Goal: Task Accomplishment & Management: Manage account settings

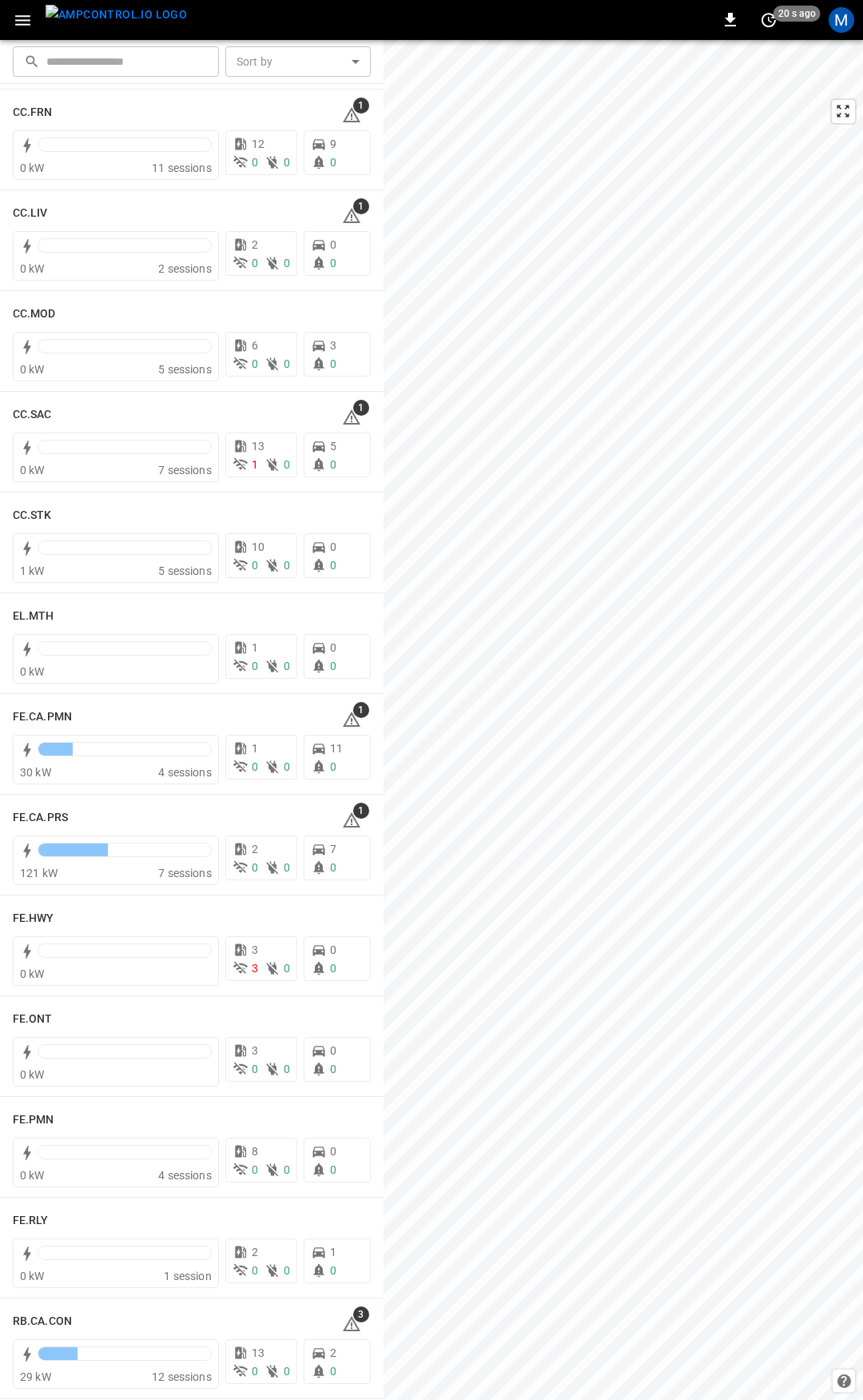
scroll to position [927, 0]
click at [31, 1123] on h6 "FE.PMN" at bounding box center [34, 1117] width 42 height 18
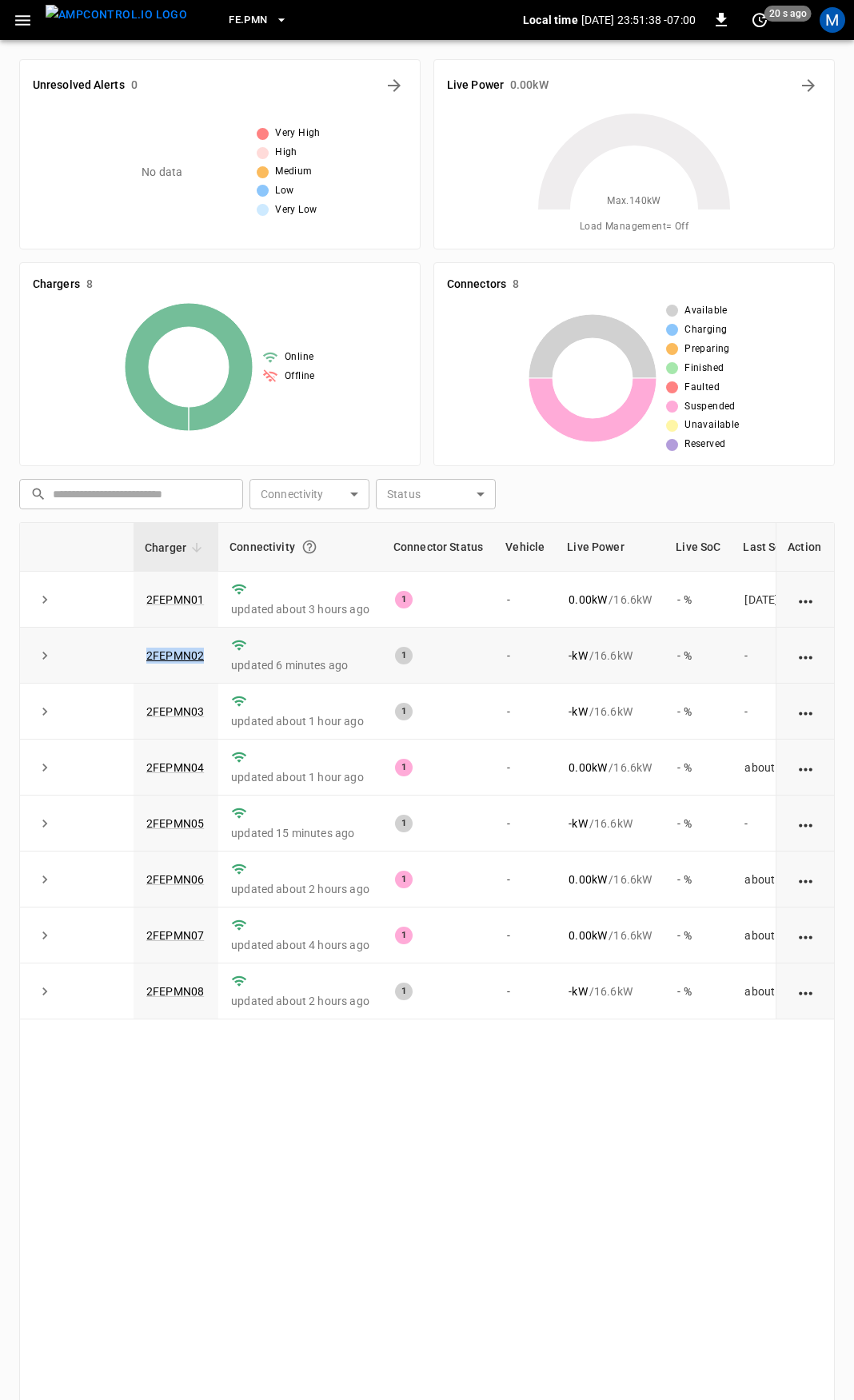
drag, startPoint x: 210, startPoint y: 652, endPoint x: 106, endPoint y: 651, distance: 104.0
click at [108, 651] on tr "2FEPMN02 updated 6 minutes ago 1 - - kW / 16.6 kW - % -" at bounding box center [468, 655] width 896 height 56
copy tr "2FEPMN02"
click at [175, 650] on link "2FEPMN02" at bounding box center [175, 655] width 64 height 19
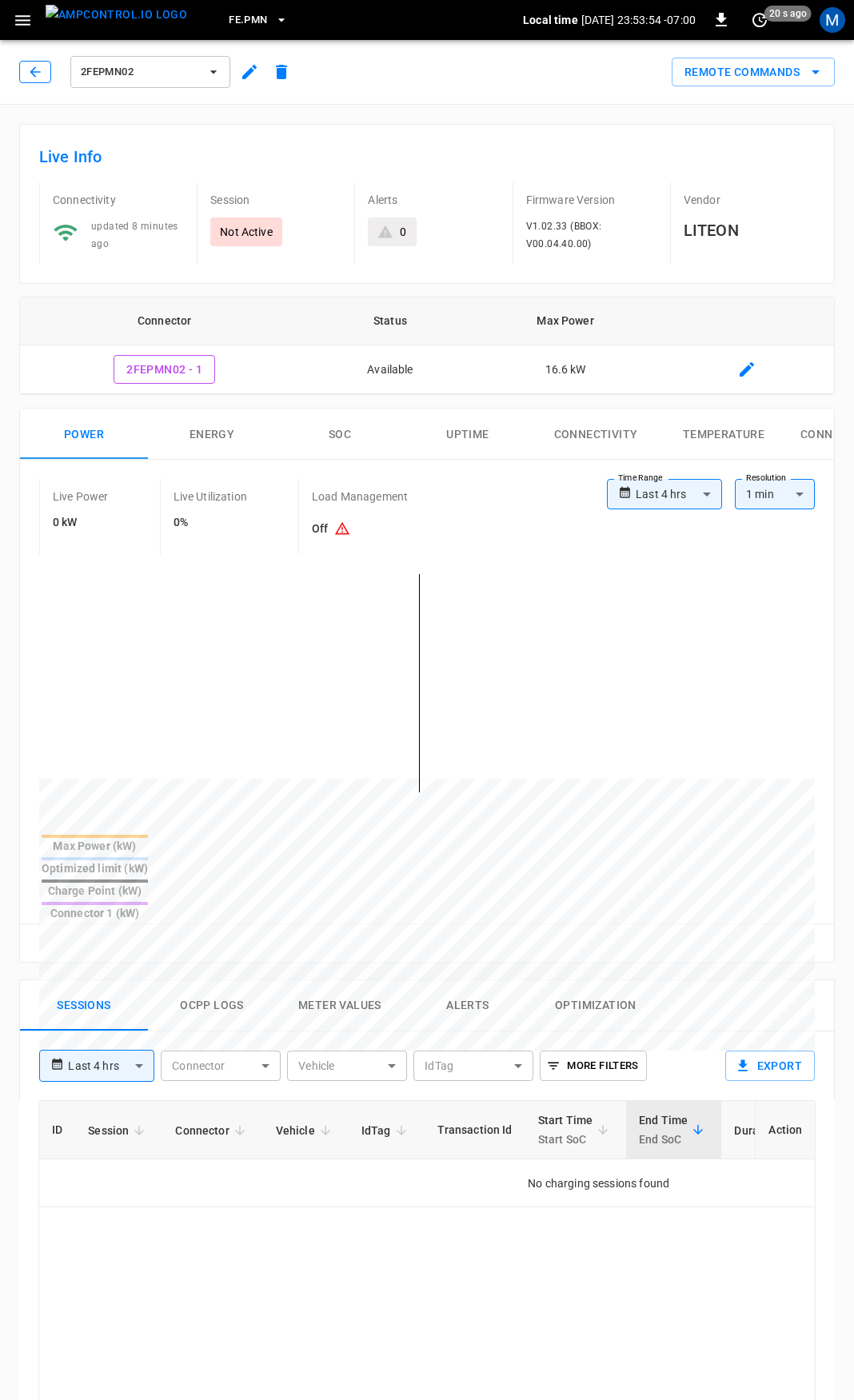
click at [44, 77] on button "button" at bounding box center [35, 72] width 32 height 23
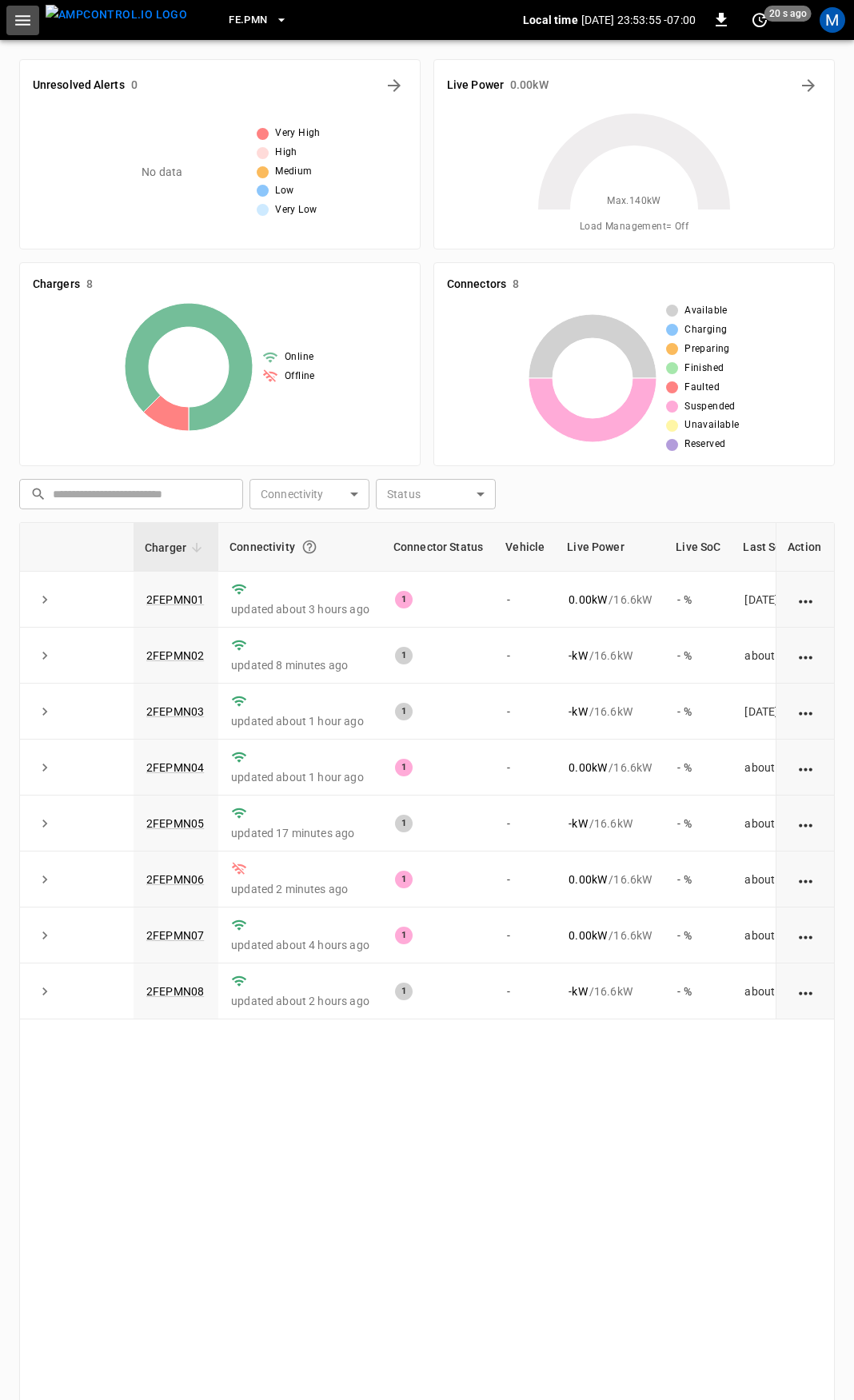
click at [22, 20] on icon "button" at bounding box center [23, 20] width 15 height 10
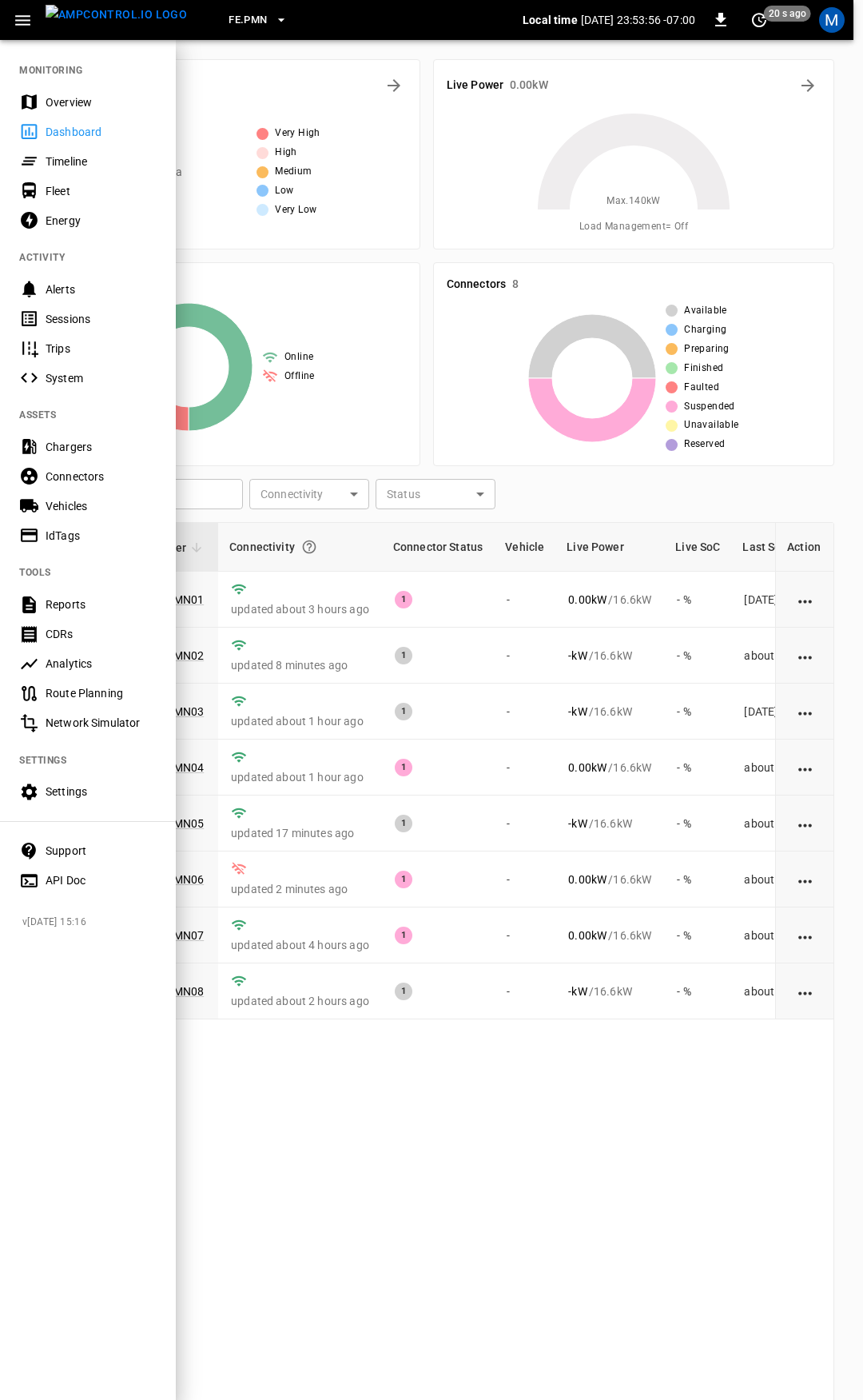
drag, startPoint x: 83, startPoint y: 102, endPoint x: 226, endPoint y: 164, distance: 155.9
click at [83, 102] on div "Overview" at bounding box center [102, 102] width 111 height 16
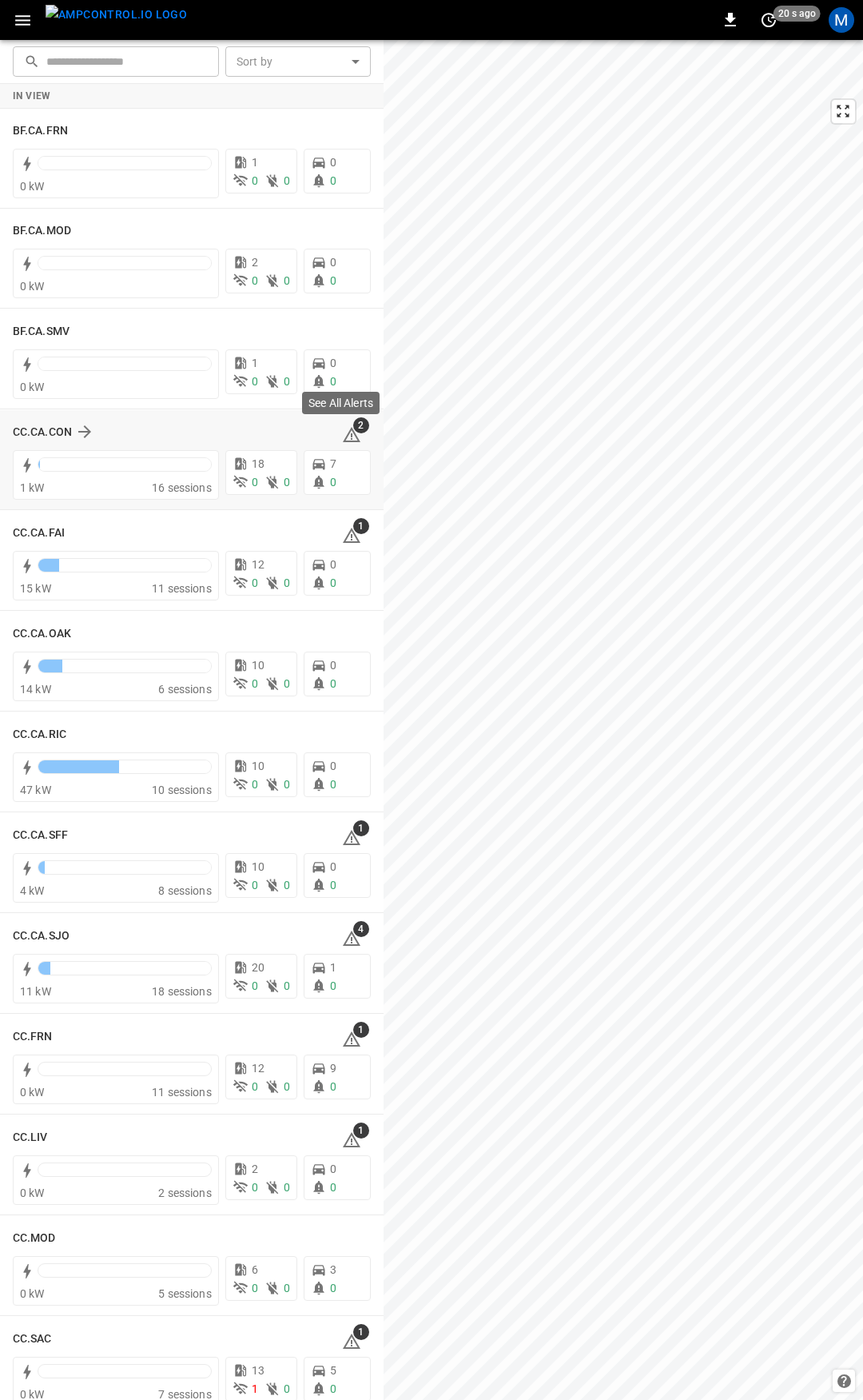
click at [345, 438] on icon at bounding box center [351, 435] width 19 height 19
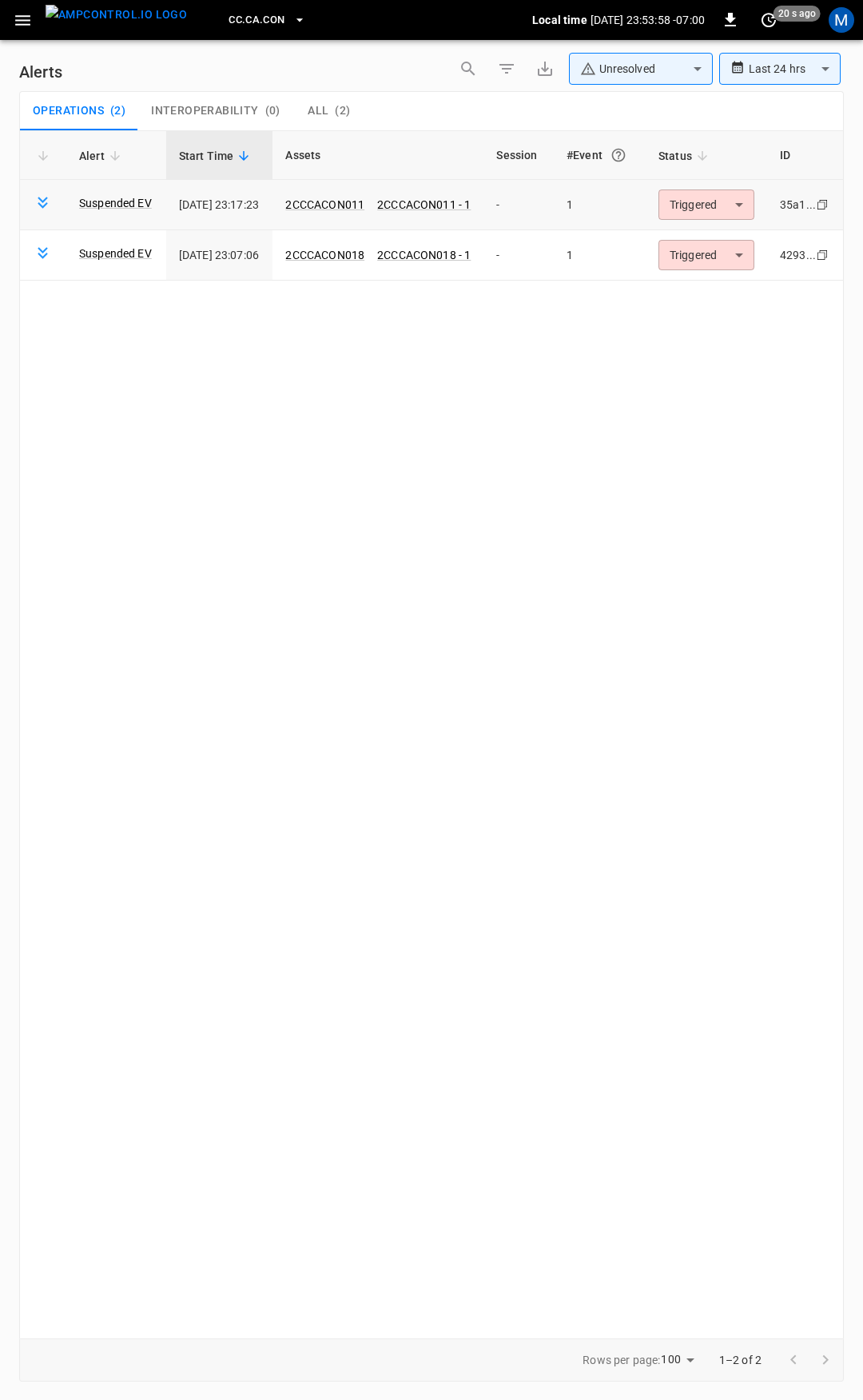
click at [701, 209] on body "**********" at bounding box center [431, 697] width 863 height 1394
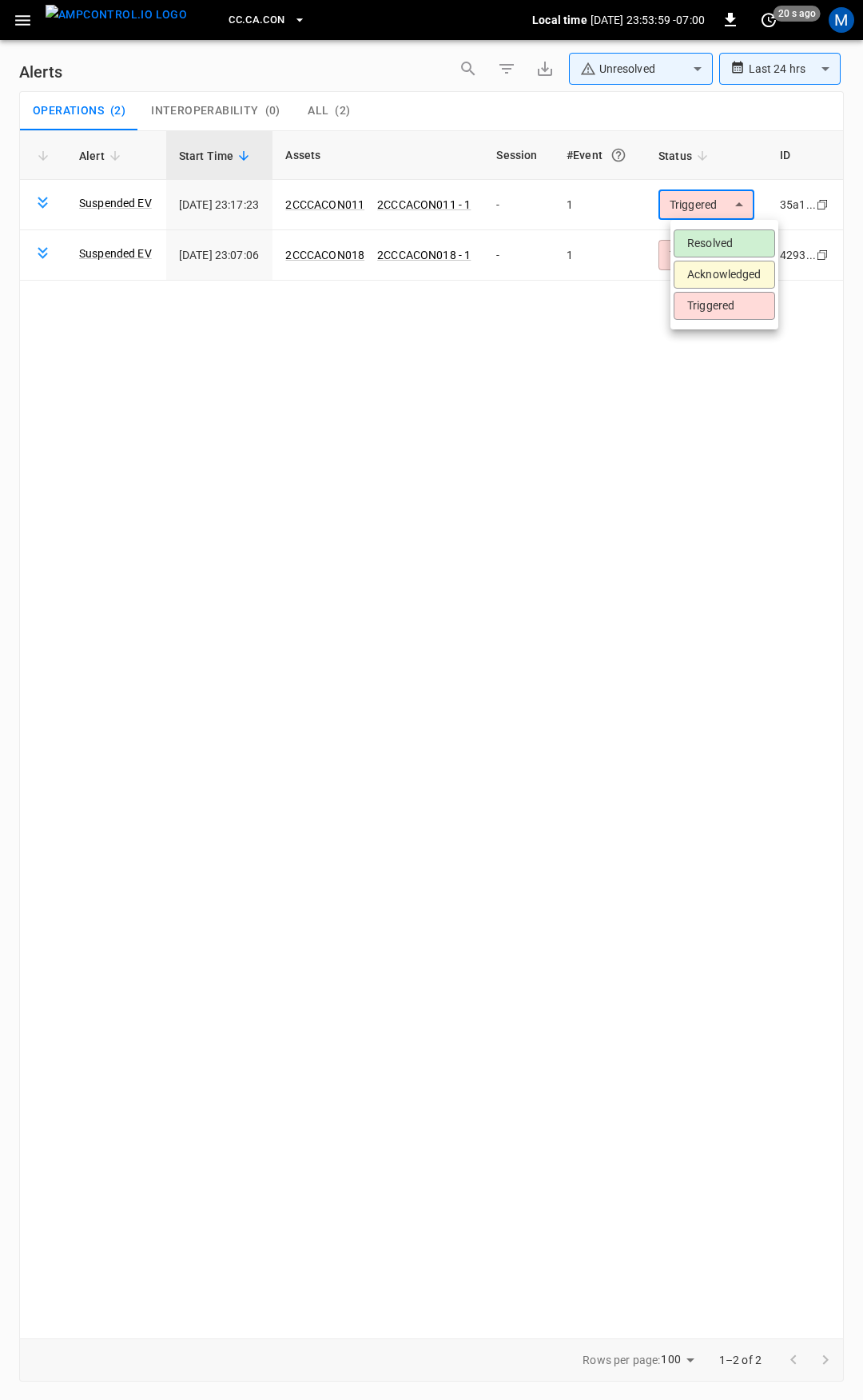
click at [721, 243] on li "Resolved" at bounding box center [724, 243] width 102 height 28
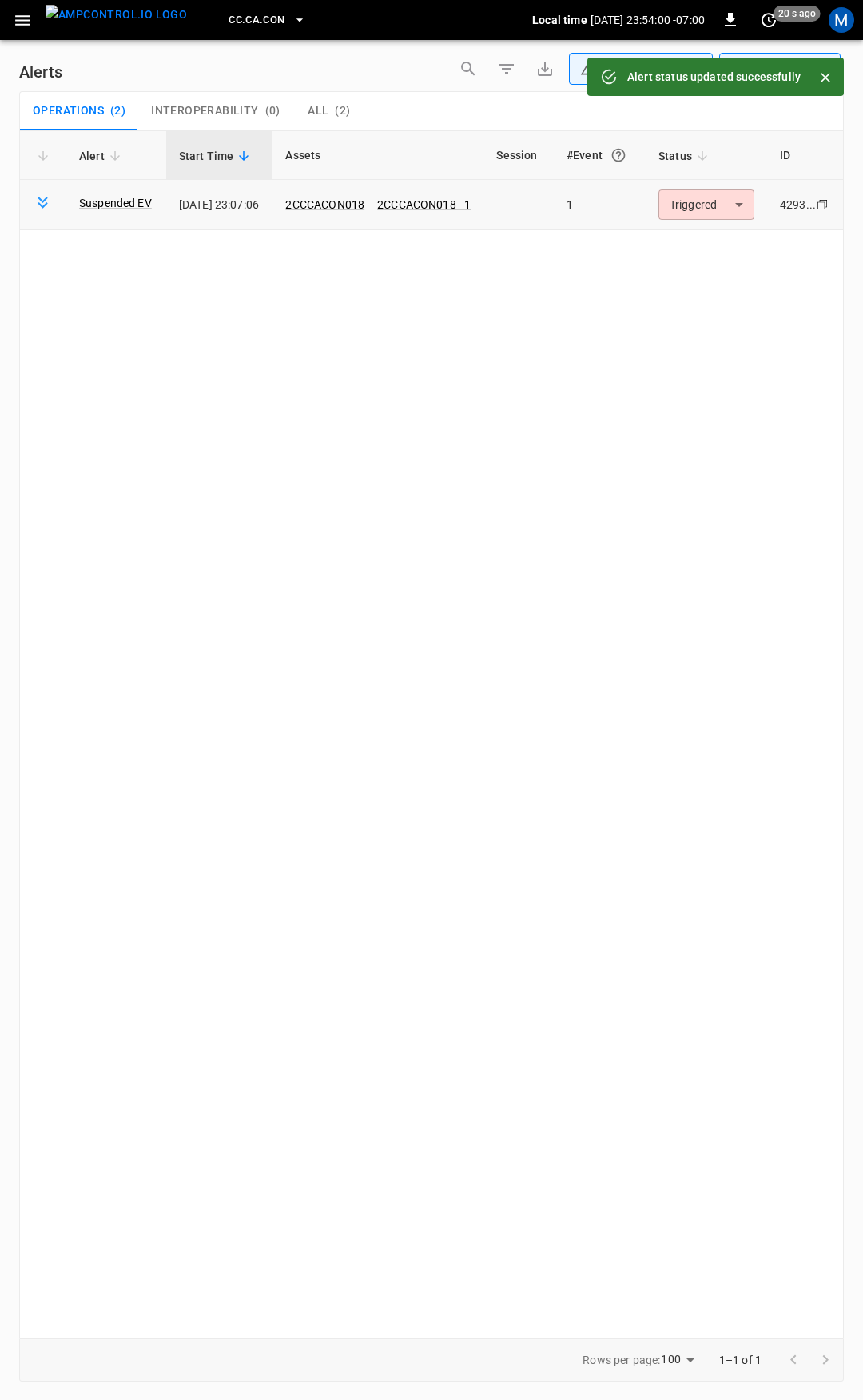
click at [723, 214] on body "**********" at bounding box center [431, 697] width 863 height 1394
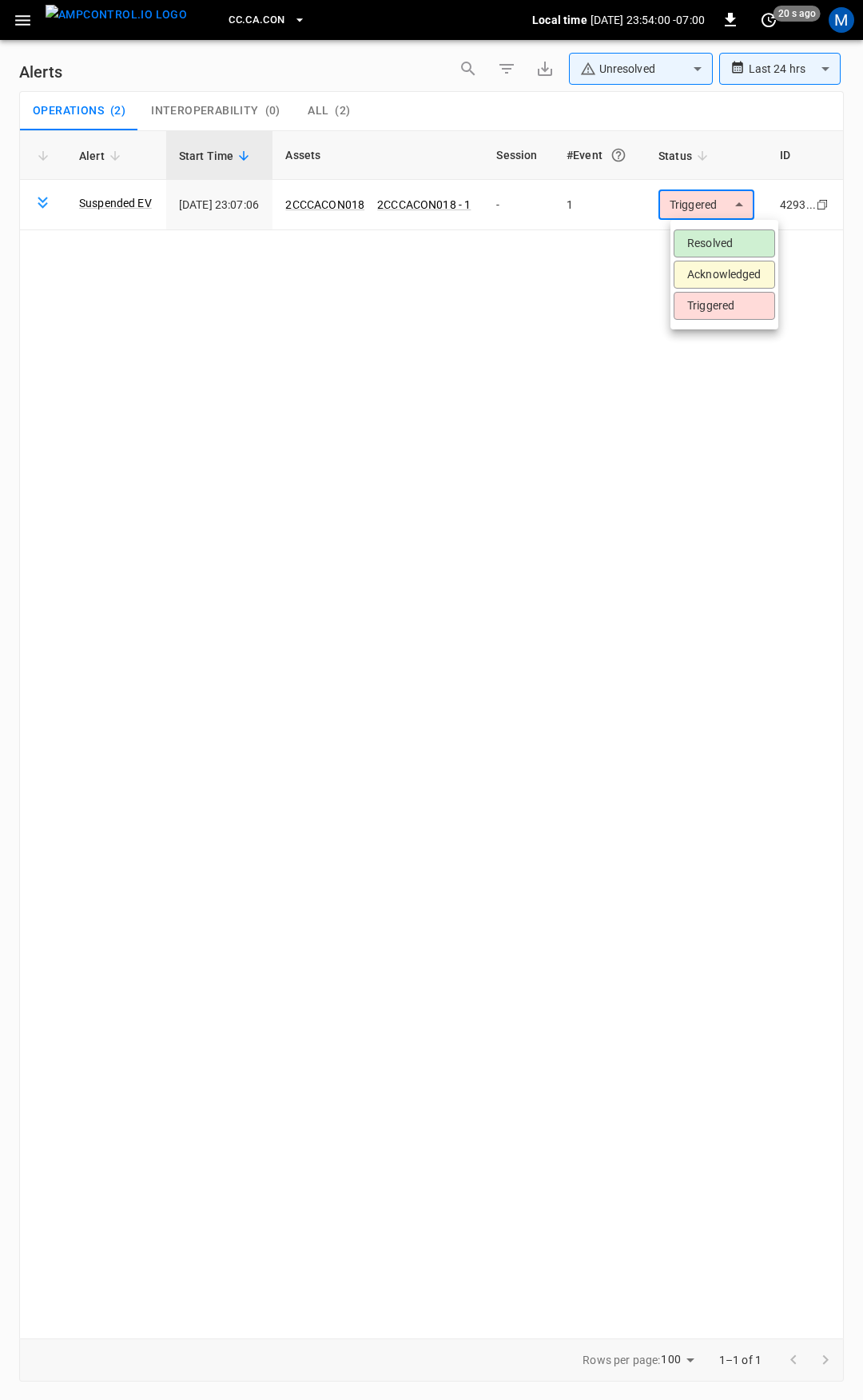
click at [728, 246] on li "Resolved" at bounding box center [724, 243] width 102 height 28
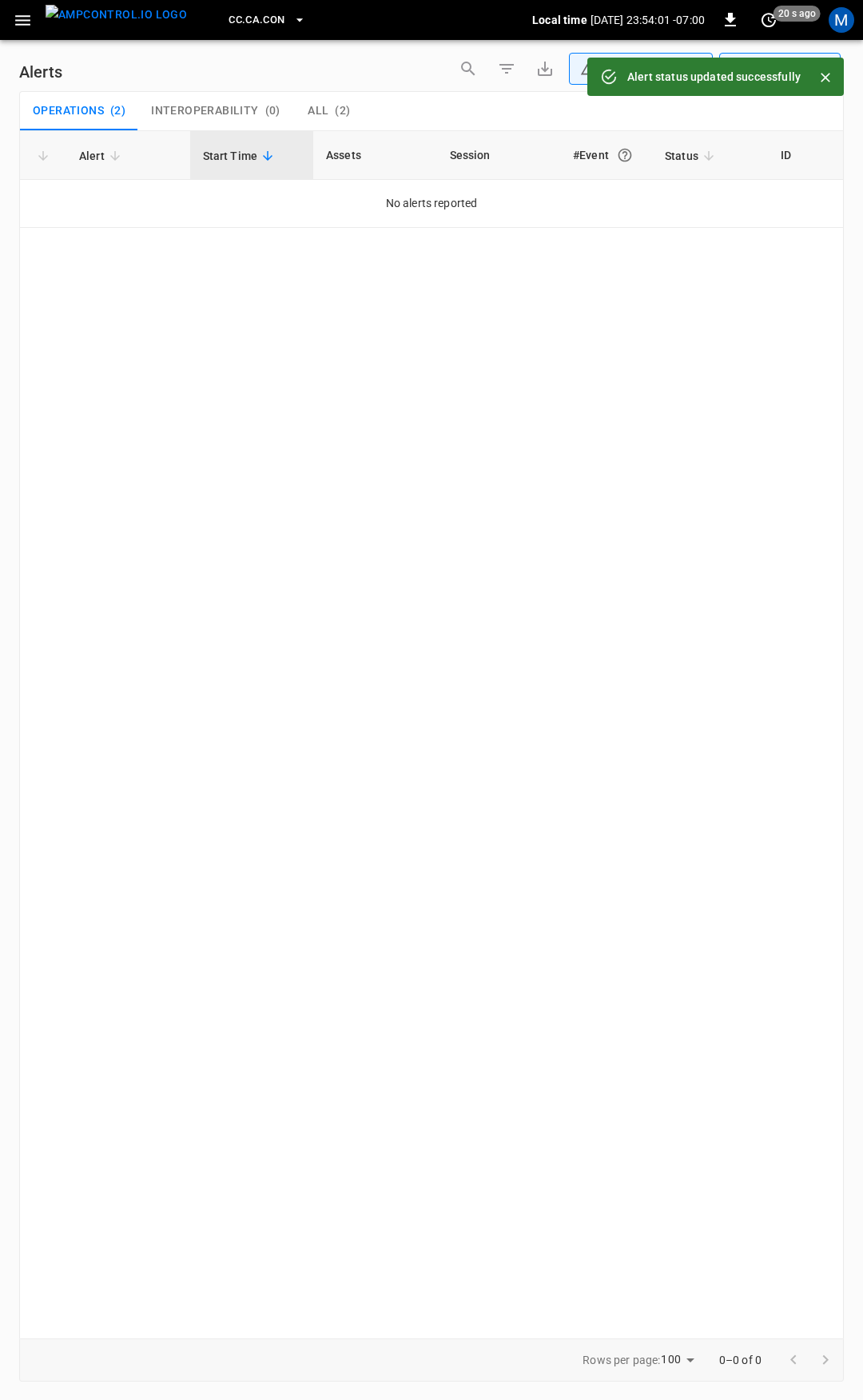
drag, startPoint x: 23, startPoint y: 15, endPoint x: 29, endPoint y: 29, distance: 15.2
click at [23, 16] on icon "button" at bounding box center [23, 20] width 20 height 20
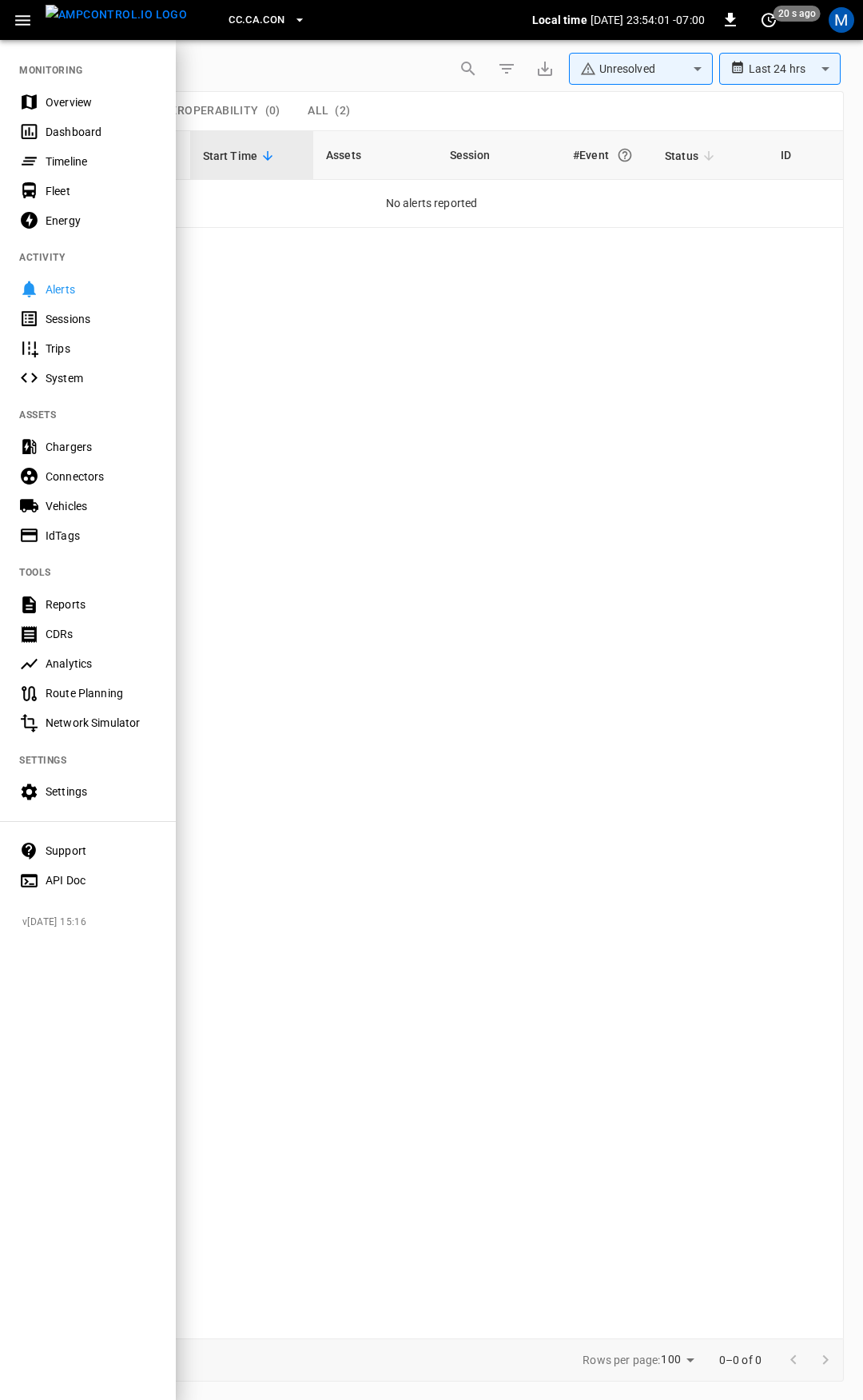
click at [73, 101] on div "Overview" at bounding box center [102, 102] width 111 height 16
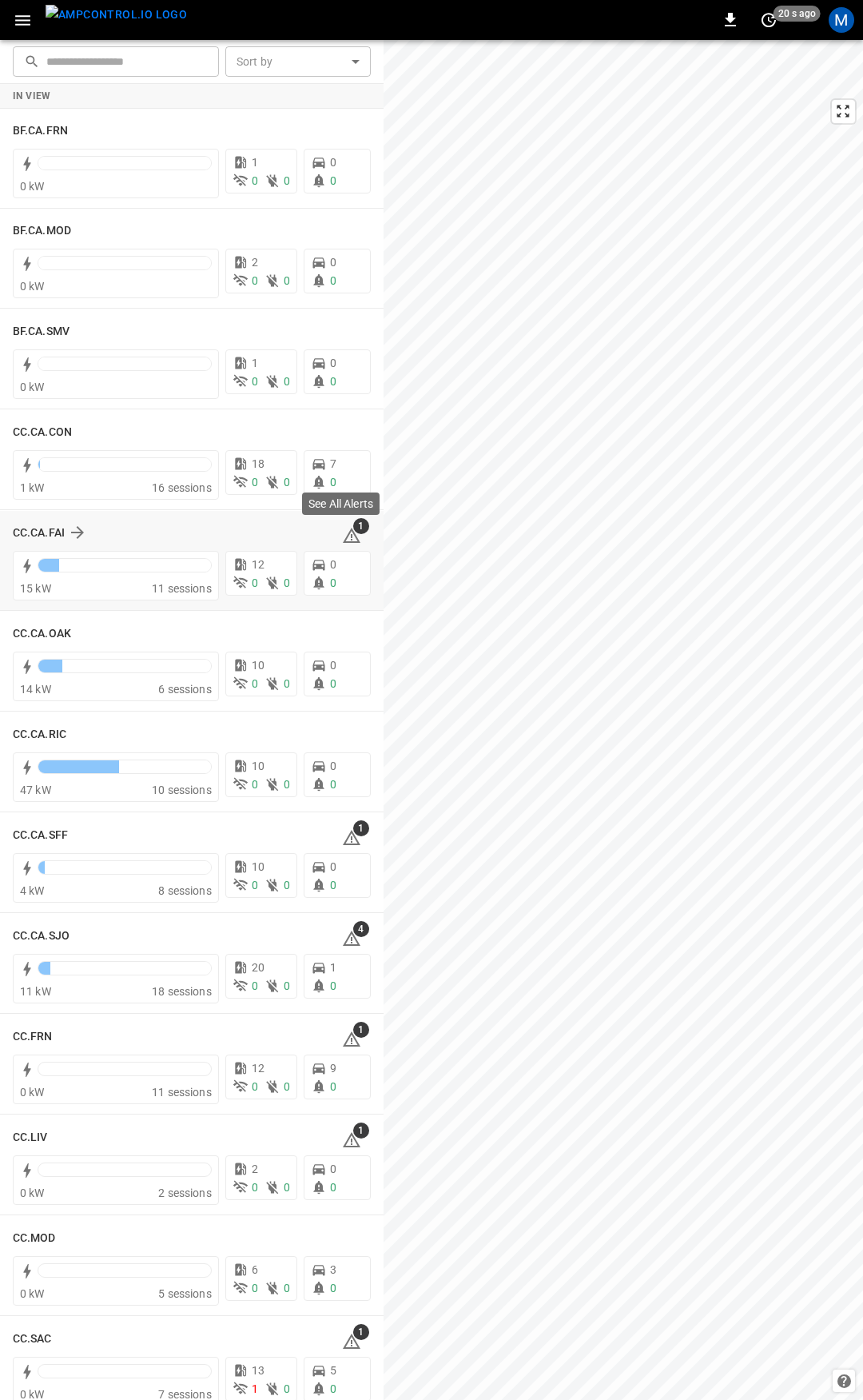
click at [348, 534] on span "1" at bounding box center [351, 536] width 19 height 19
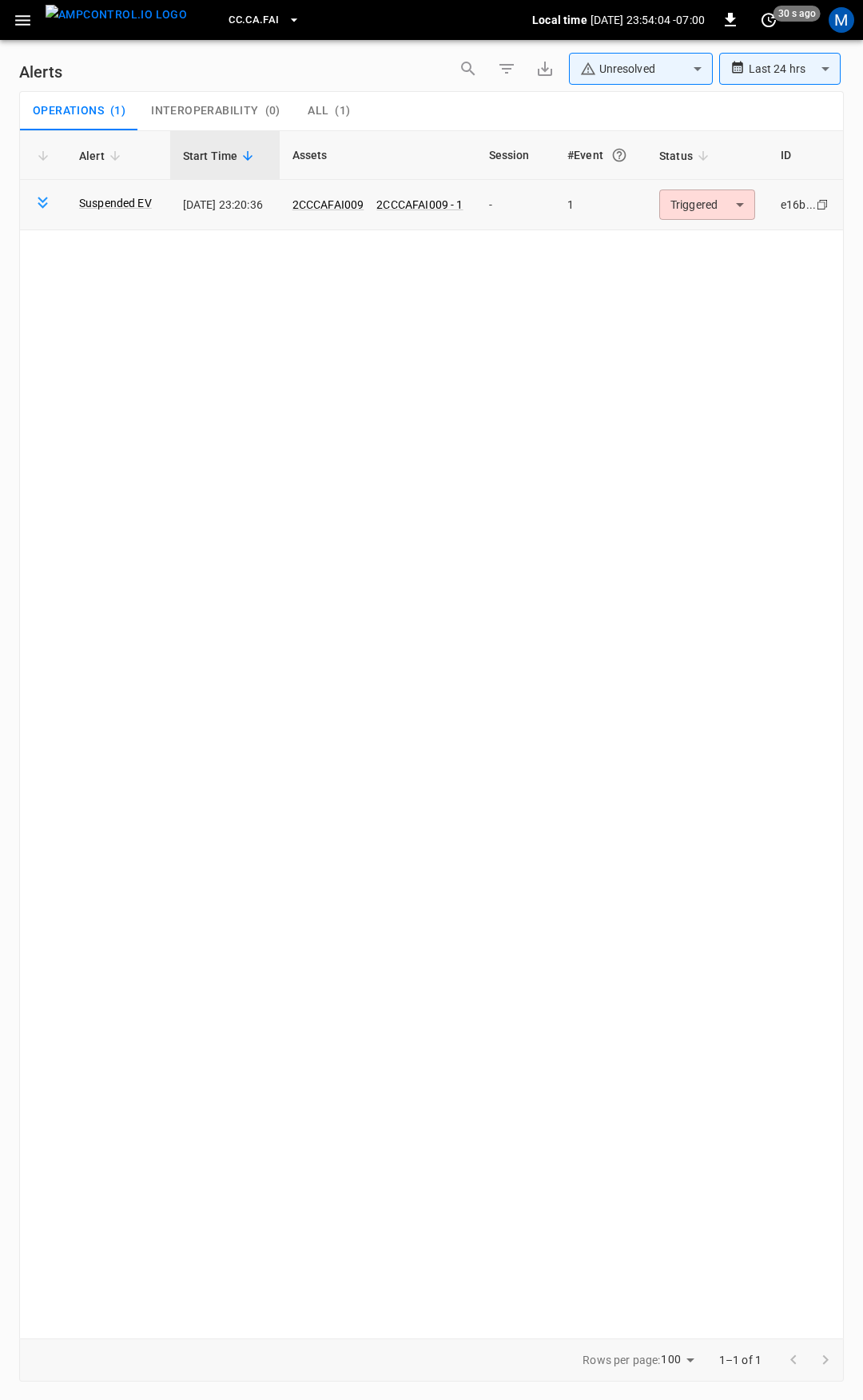
click at [703, 211] on body "**********" at bounding box center [431, 697] width 863 height 1394
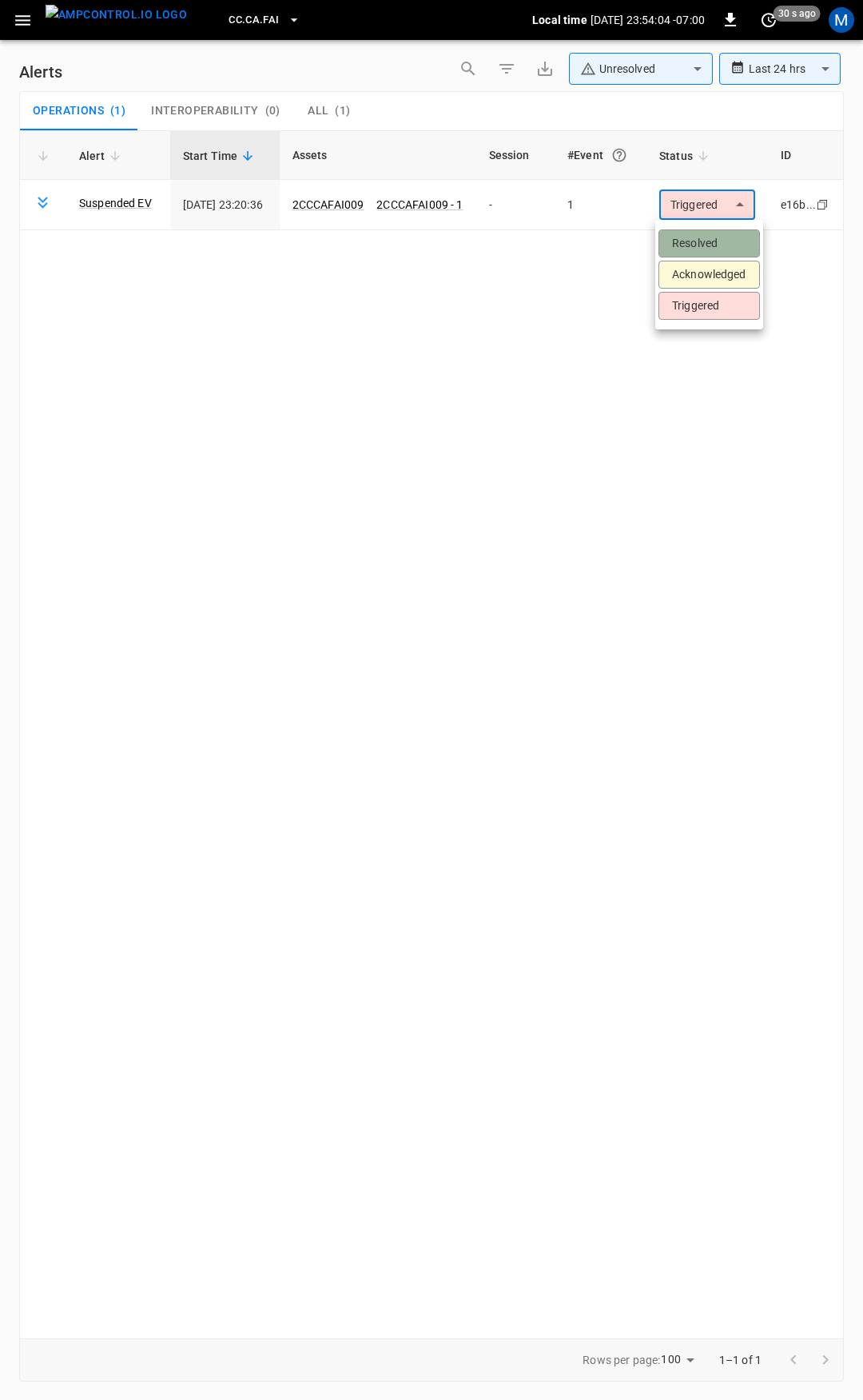
click at [699, 239] on li "Resolved" at bounding box center [709, 243] width 102 height 28
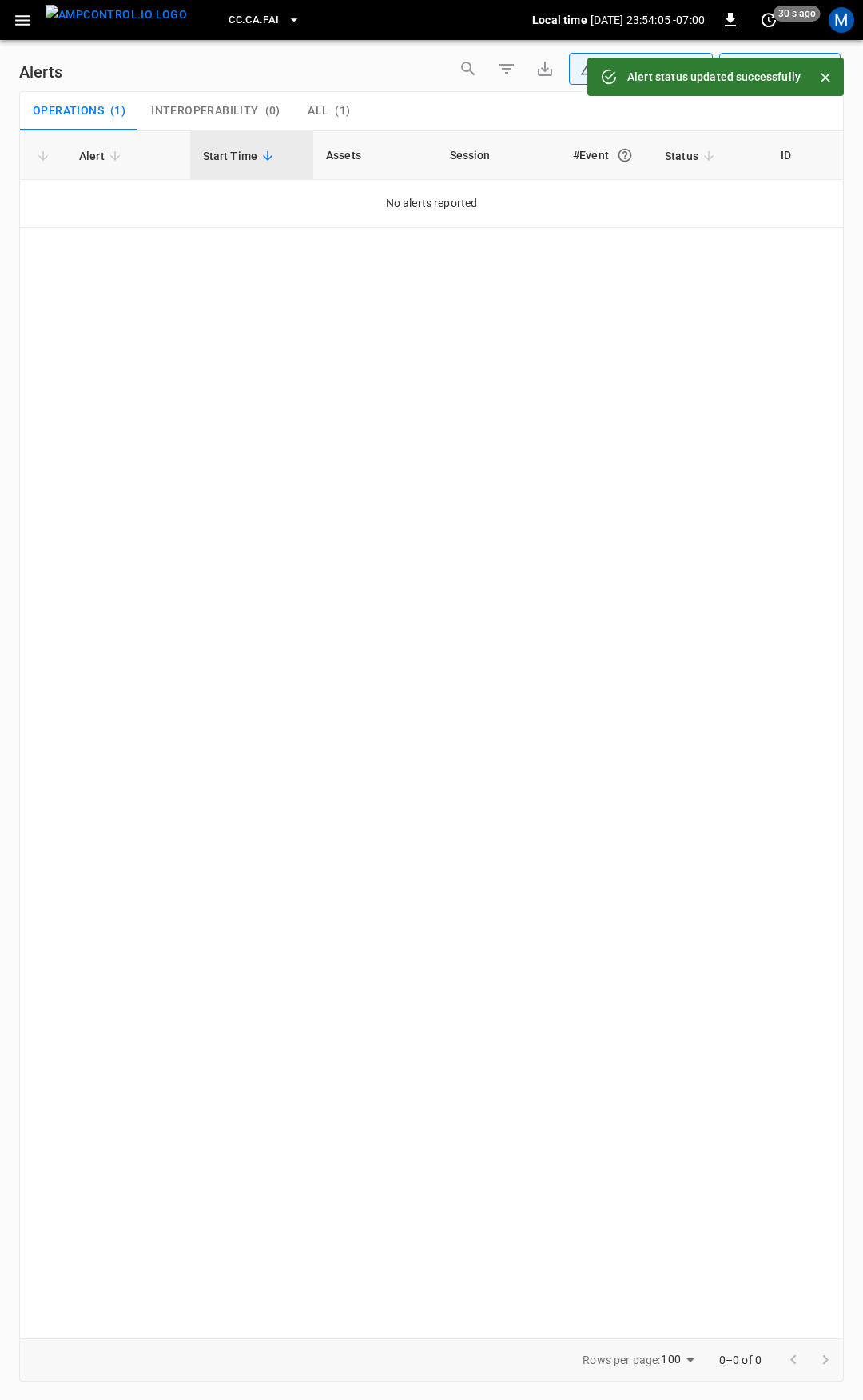
click at [20, 22] on icon "button" at bounding box center [23, 20] width 20 height 20
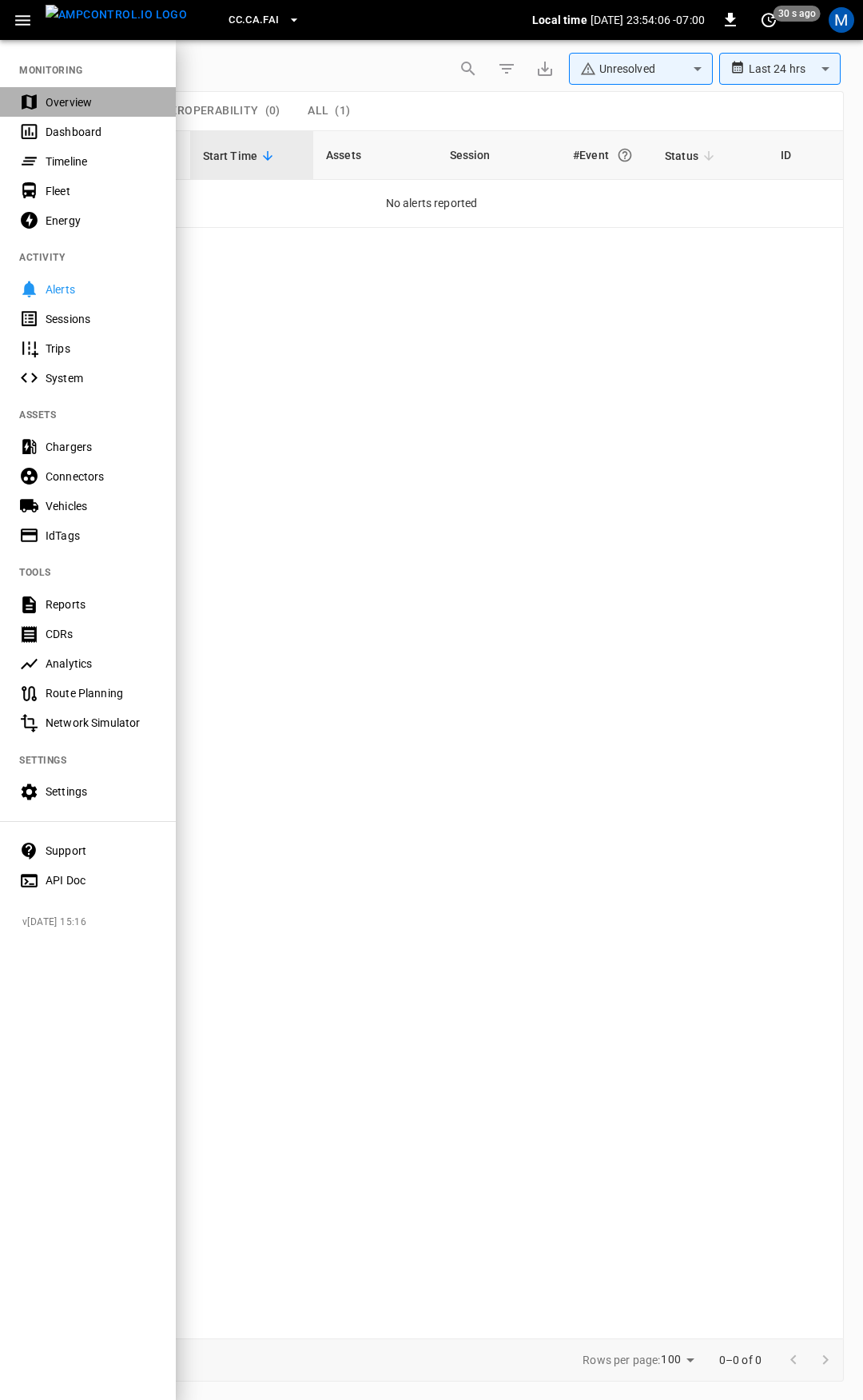
click at [66, 114] on div "Overview" at bounding box center [88, 102] width 176 height 30
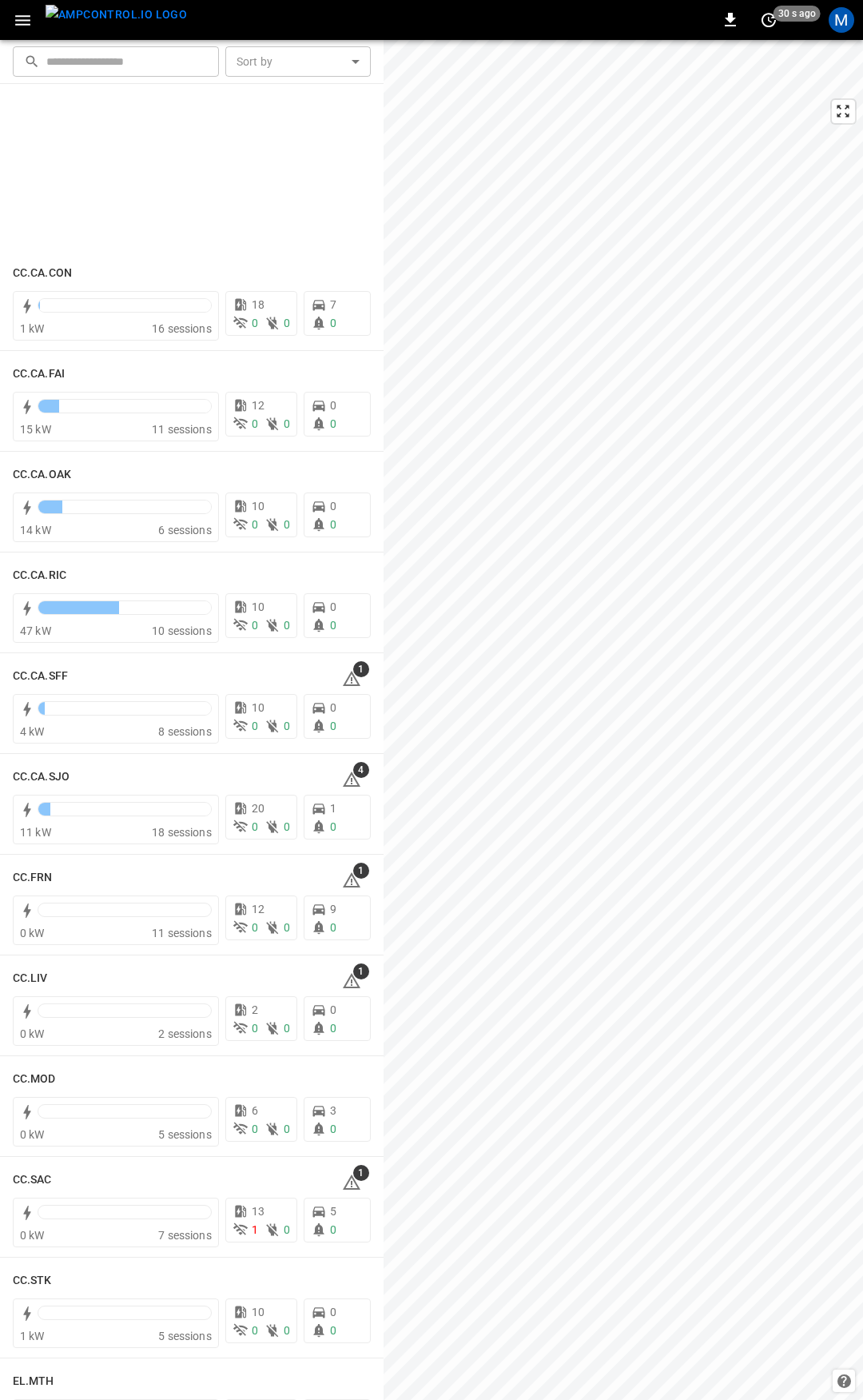
scroll to position [675, 0]
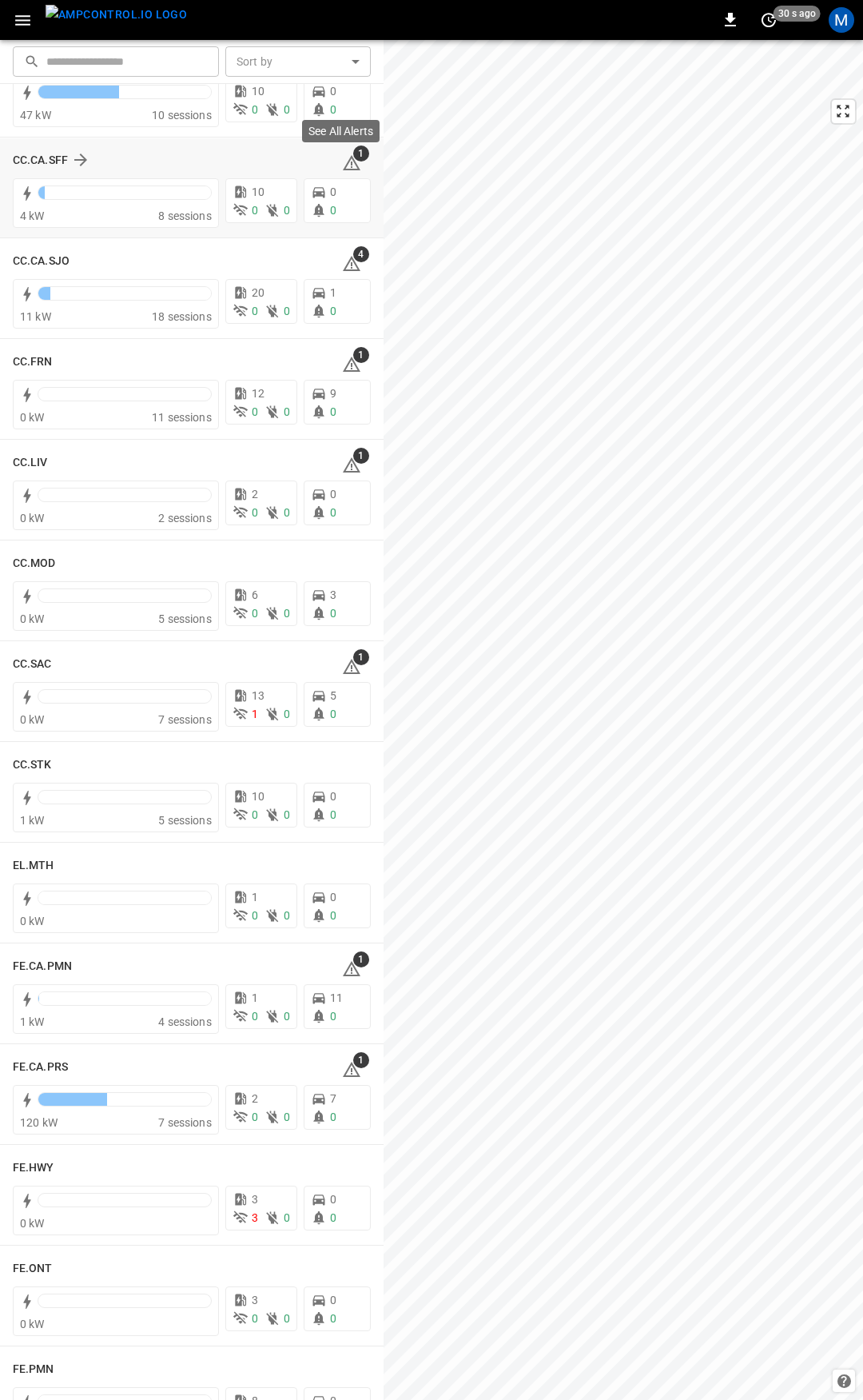
click at [342, 162] on icon at bounding box center [351, 162] width 18 height 15
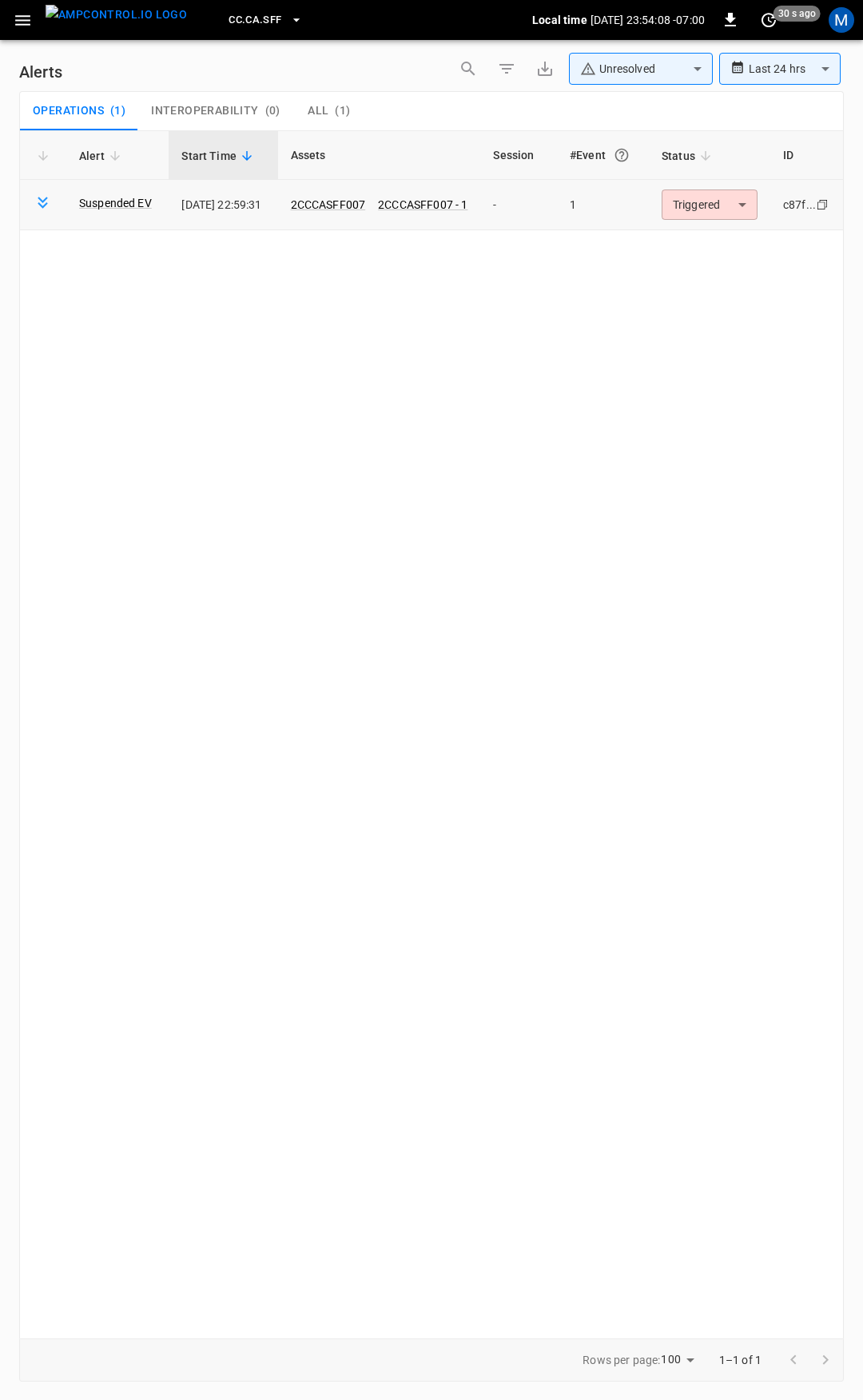
click at [675, 201] on body "**********" at bounding box center [431, 697] width 863 height 1394
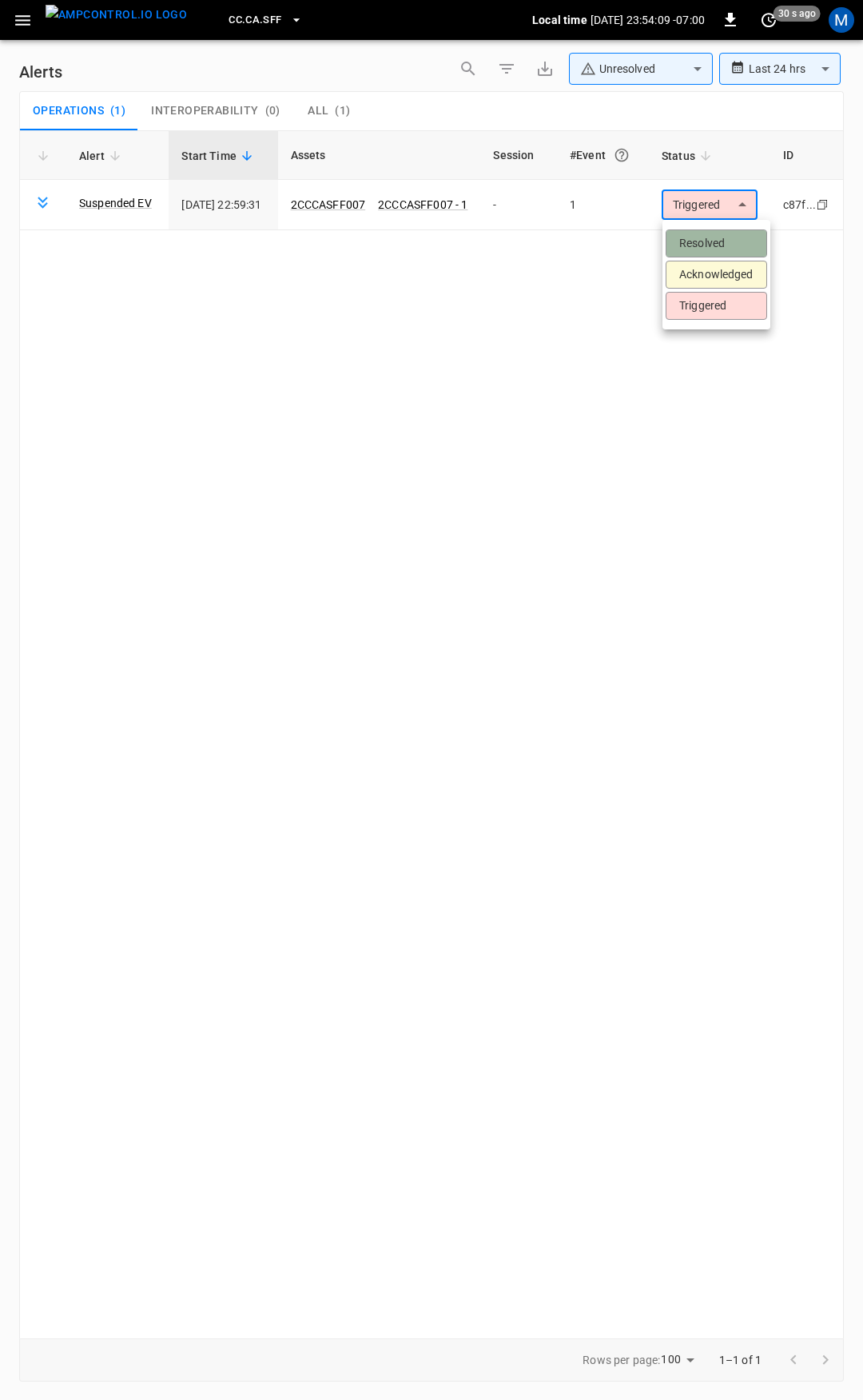
click at [684, 231] on li "Resolved" at bounding box center [716, 243] width 102 height 28
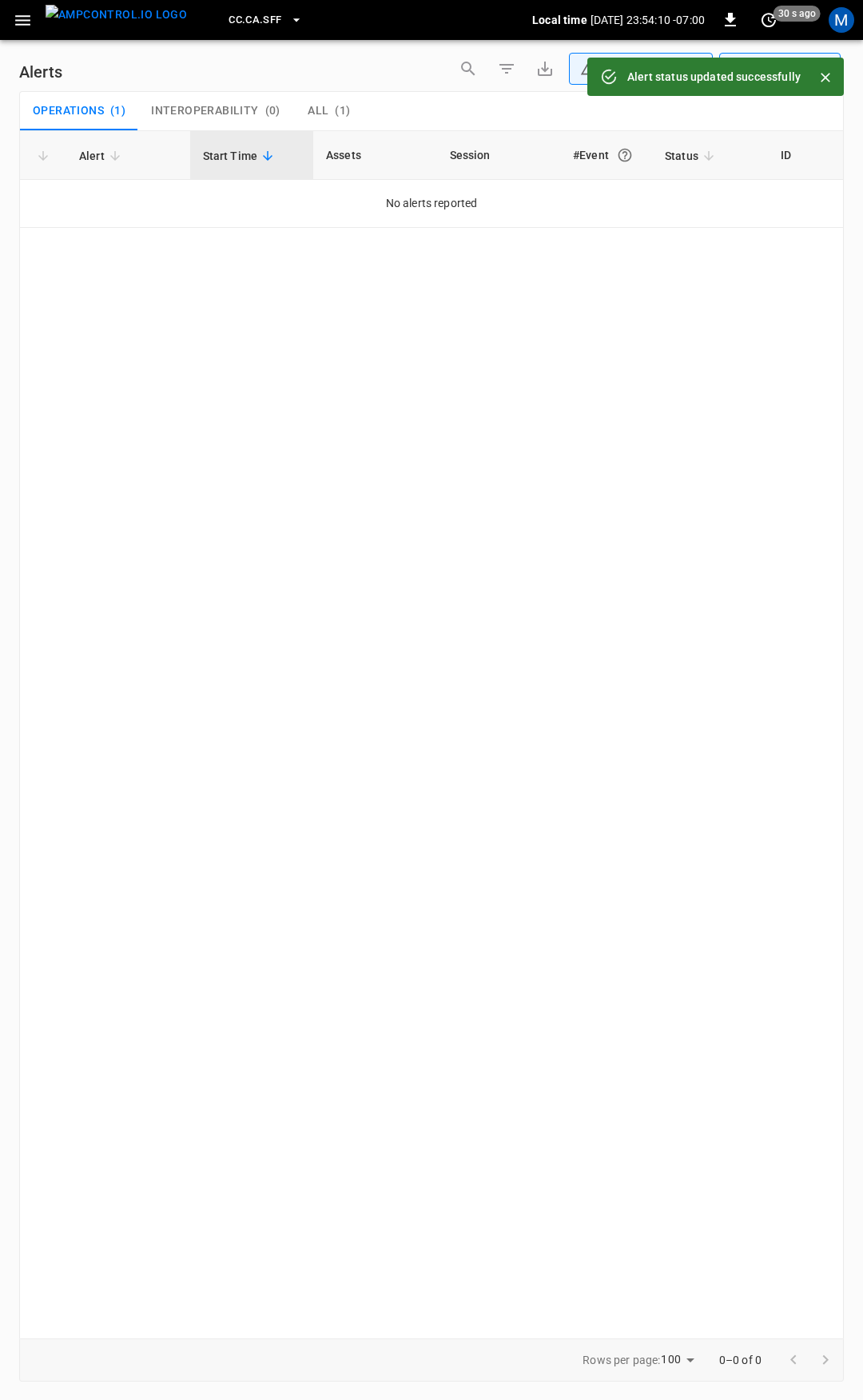
click at [26, 21] on icon "button" at bounding box center [23, 20] width 15 height 10
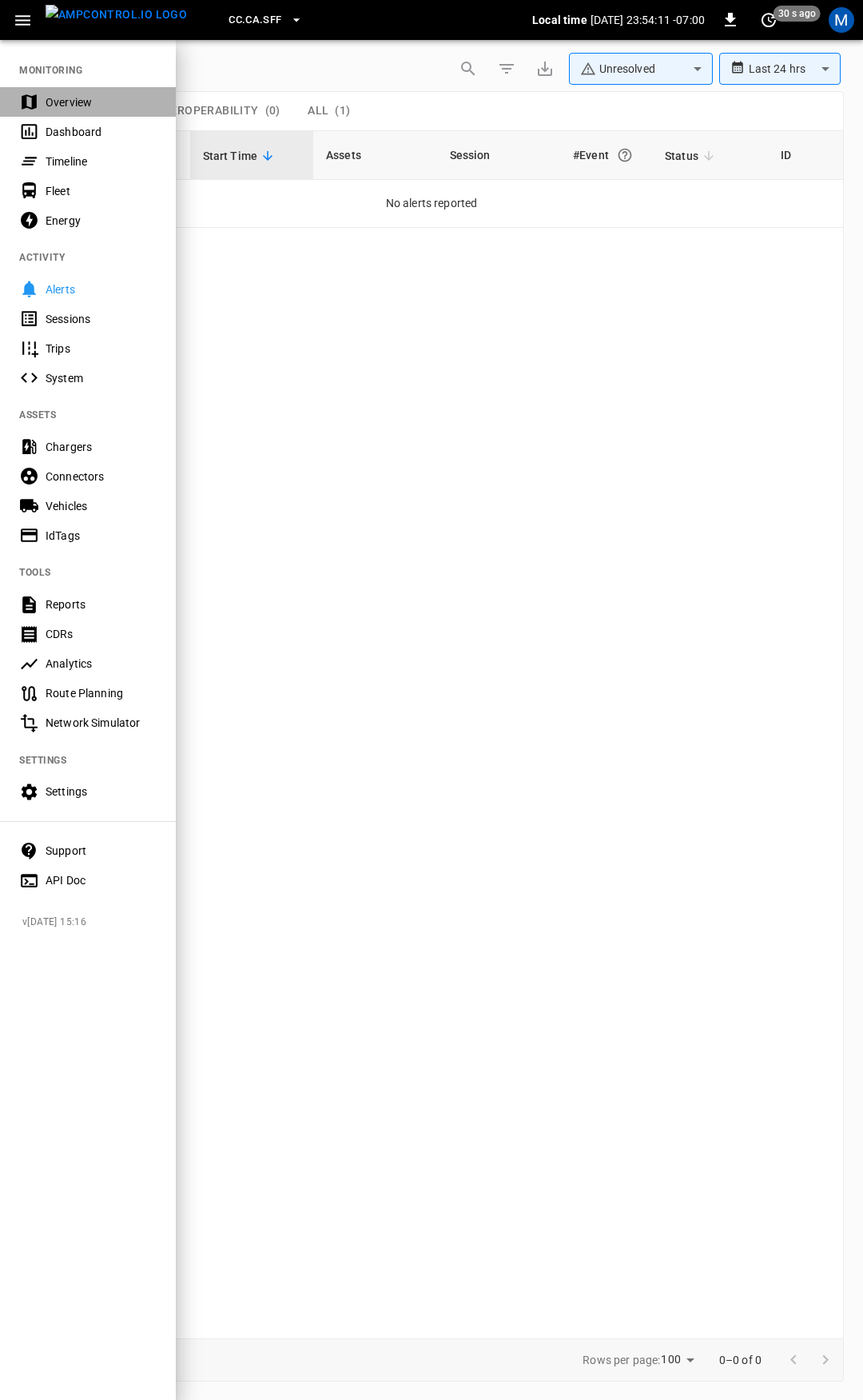
click at [99, 102] on div "Overview" at bounding box center [102, 102] width 111 height 16
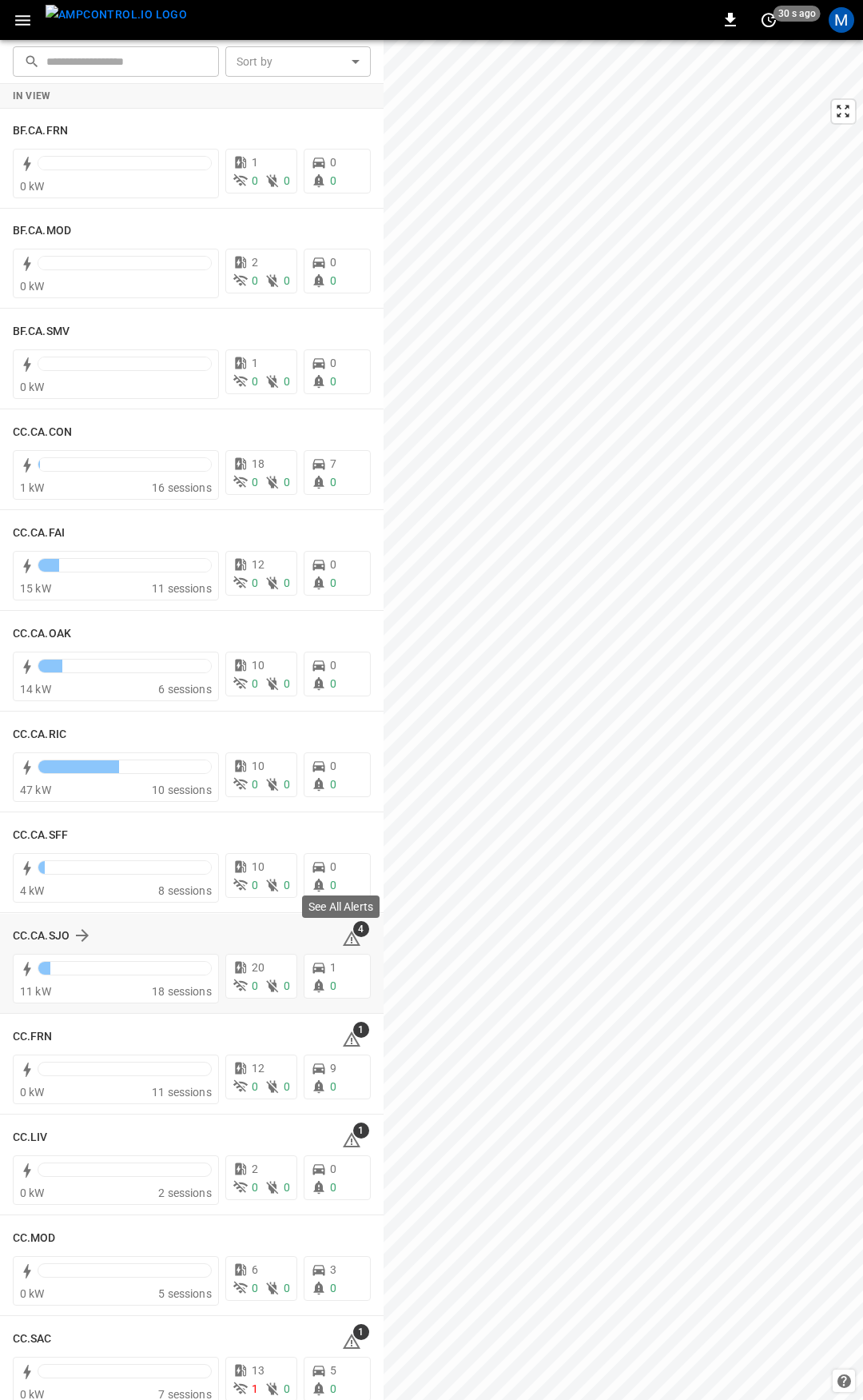
click at [342, 934] on icon at bounding box center [351, 937] width 18 height 15
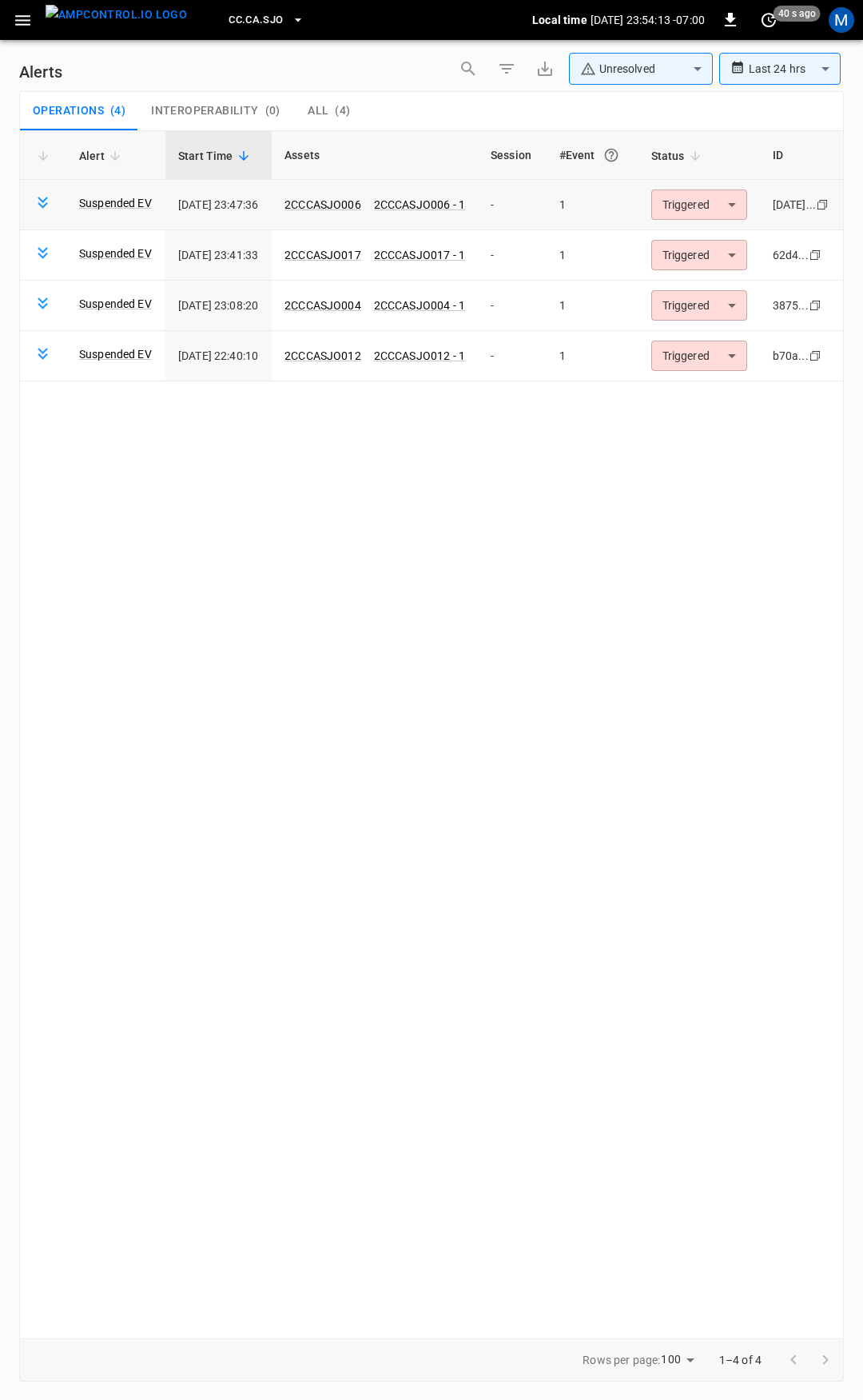
click at [725, 206] on body "**********" at bounding box center [431, 697] width 863 height 1394
click at [721, 242] on li "Resolved" at bounding box center [720, 243] width 102 height 28
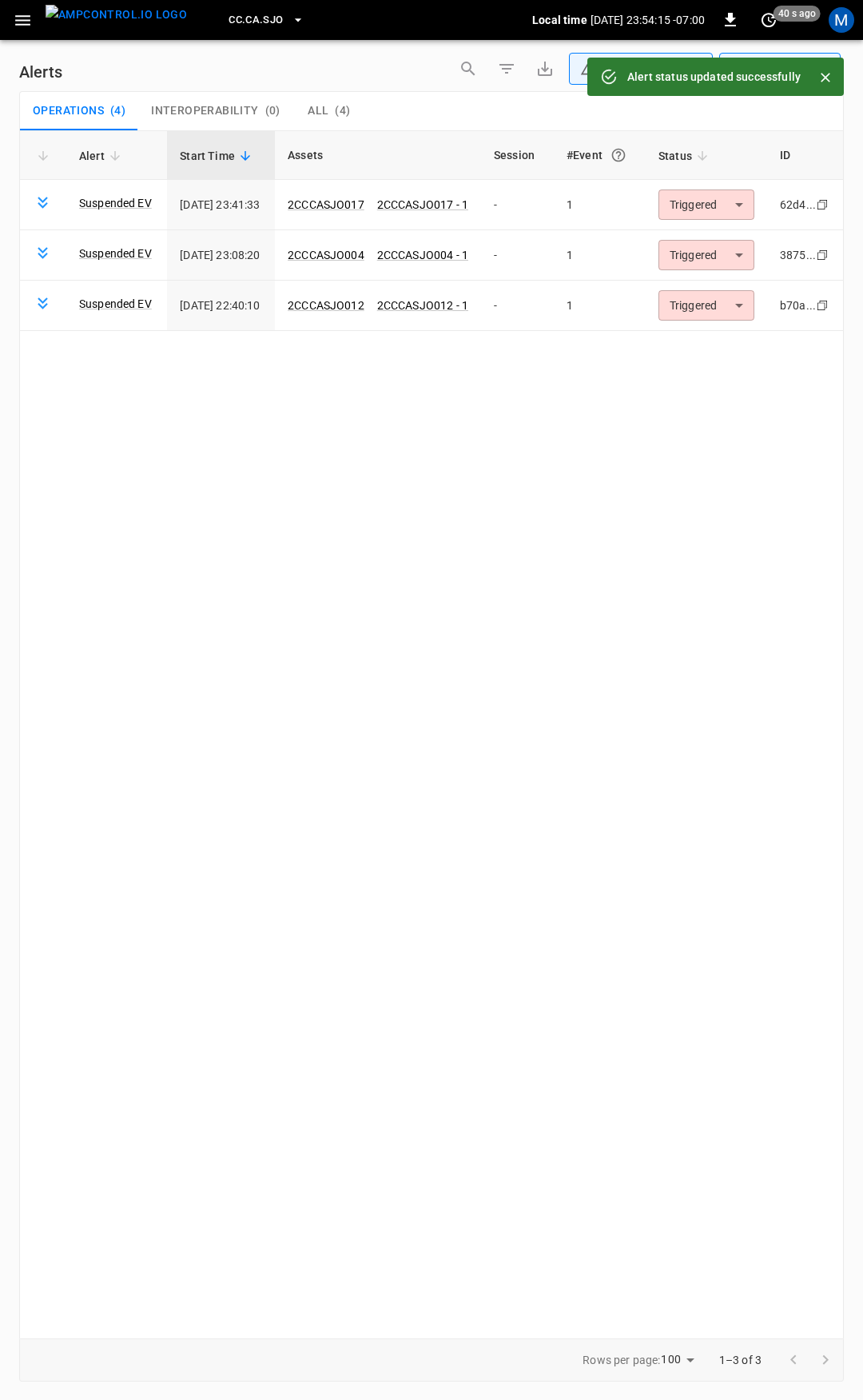
click at [732, 206] on body "**********" at bounding box center [431, 697] width 863 height 1394
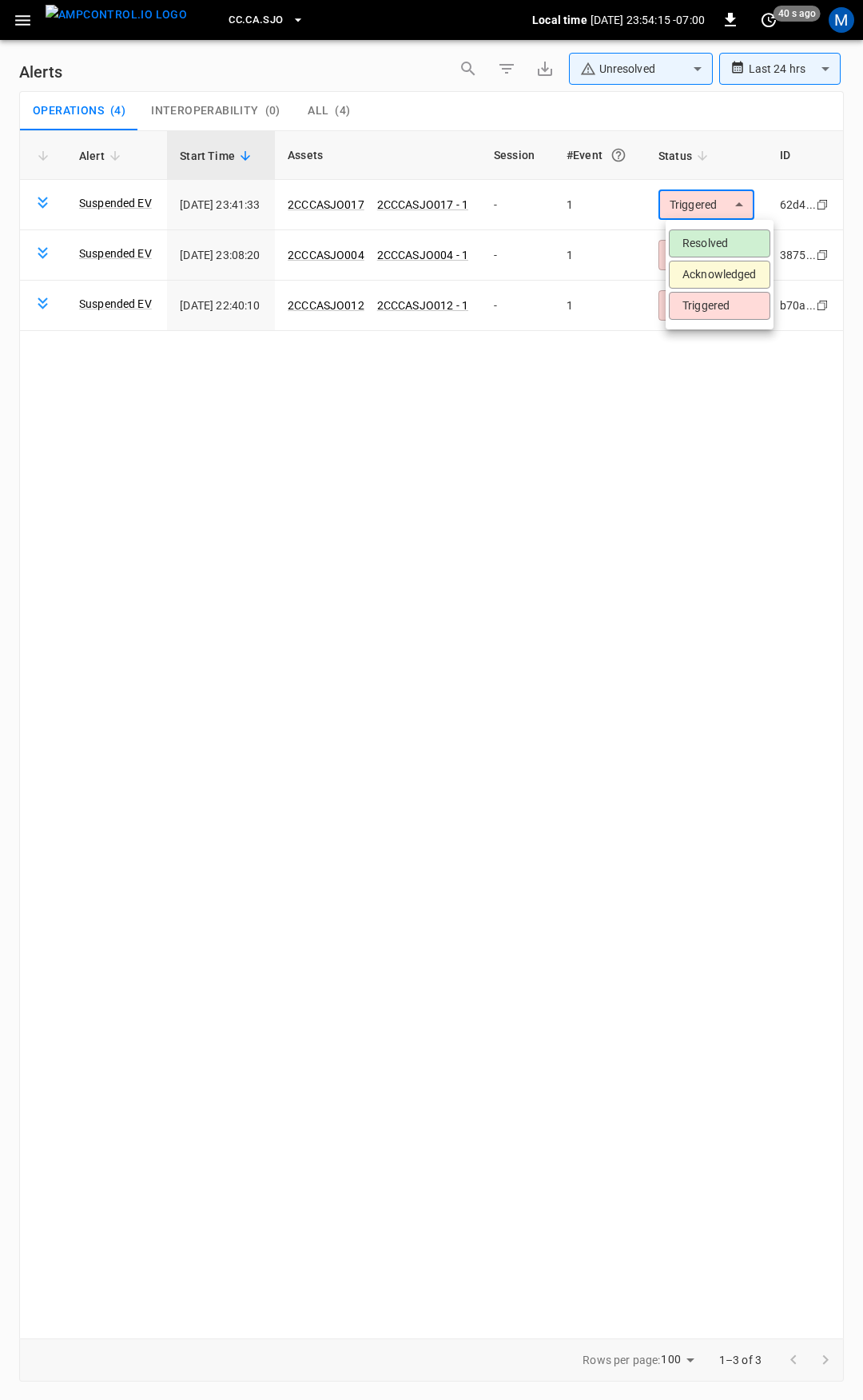
click at [732, 239] on li "Resolved" at bounding box center [720, 243] width 102 height 28
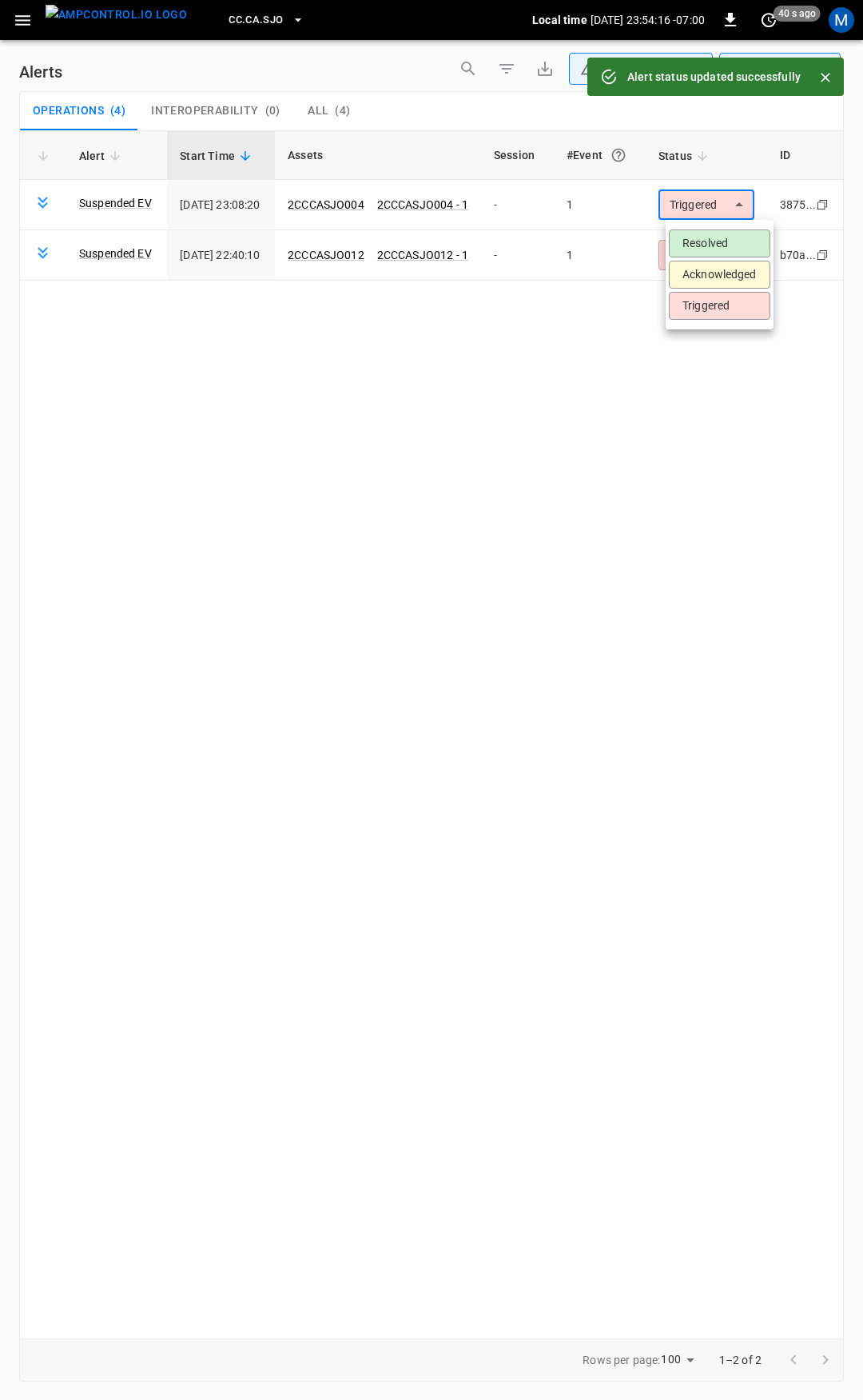
click at [732, 208] on body "**********" at bounding box center [431, 697] width 863 height 1394
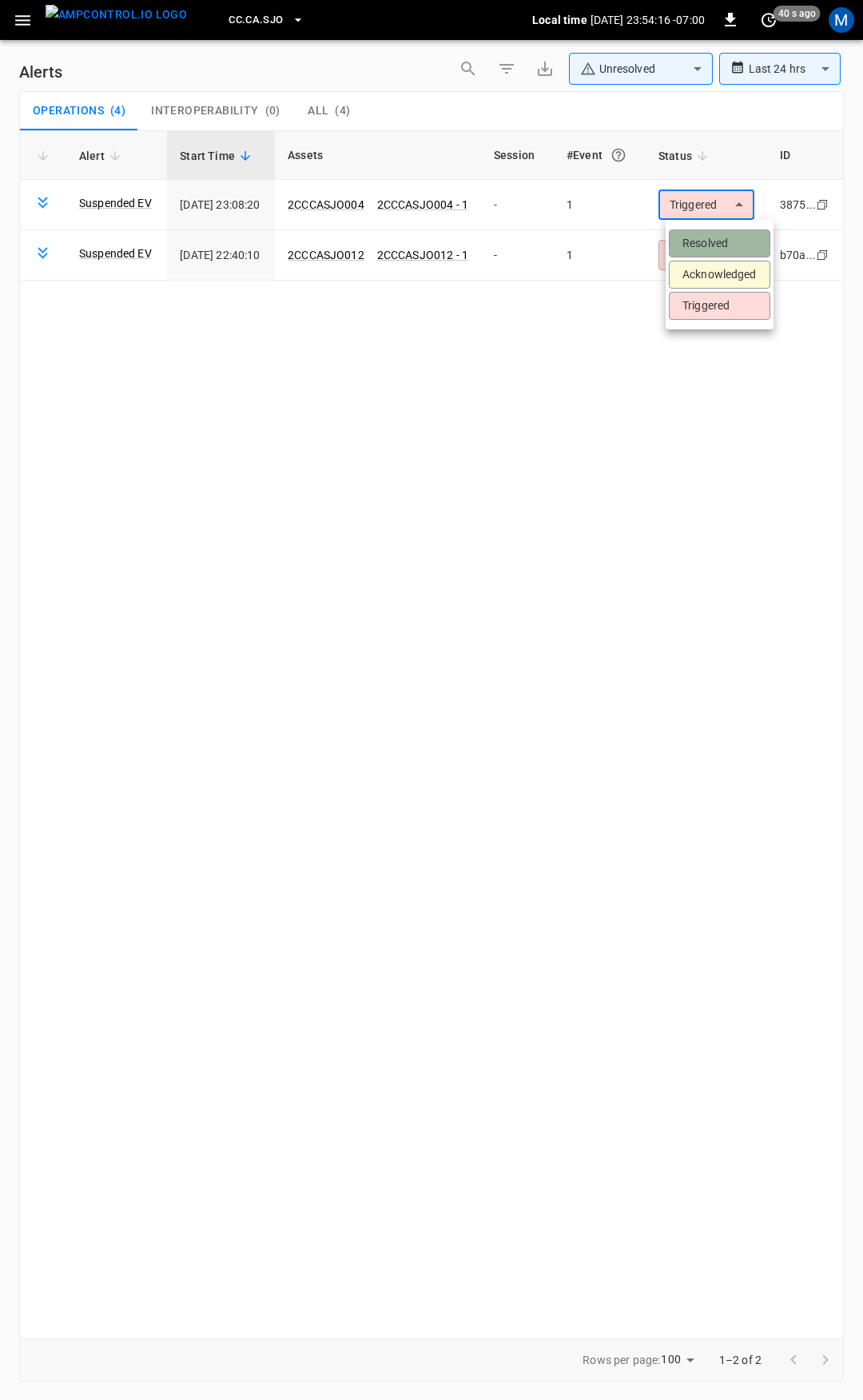
click at [725, 239] on li "Resolved" at bounding box center [720, 243] width 102 height 28
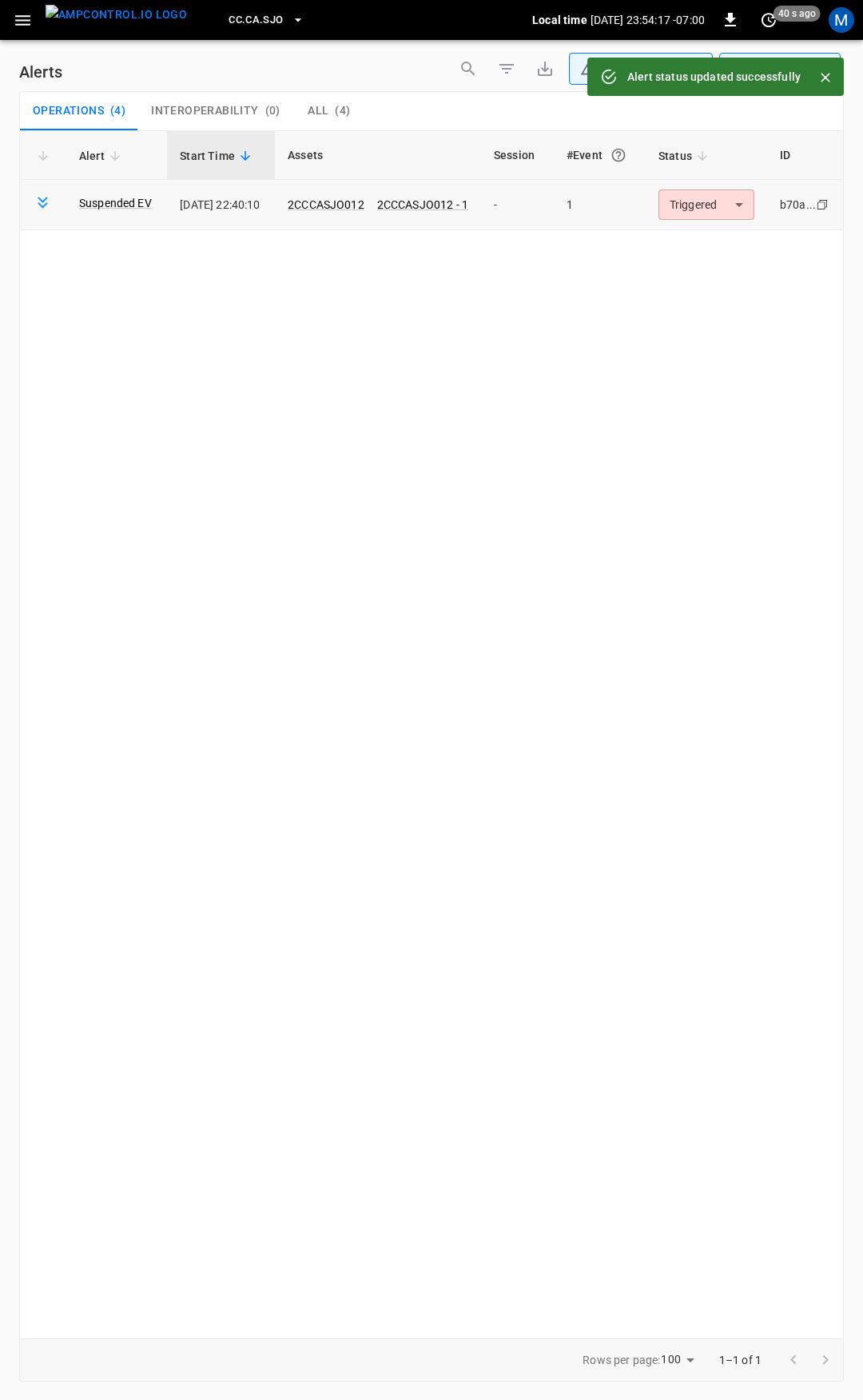
click at [727, 215] on body "**********" at bounding box center [431, 697] width 863 height 1394
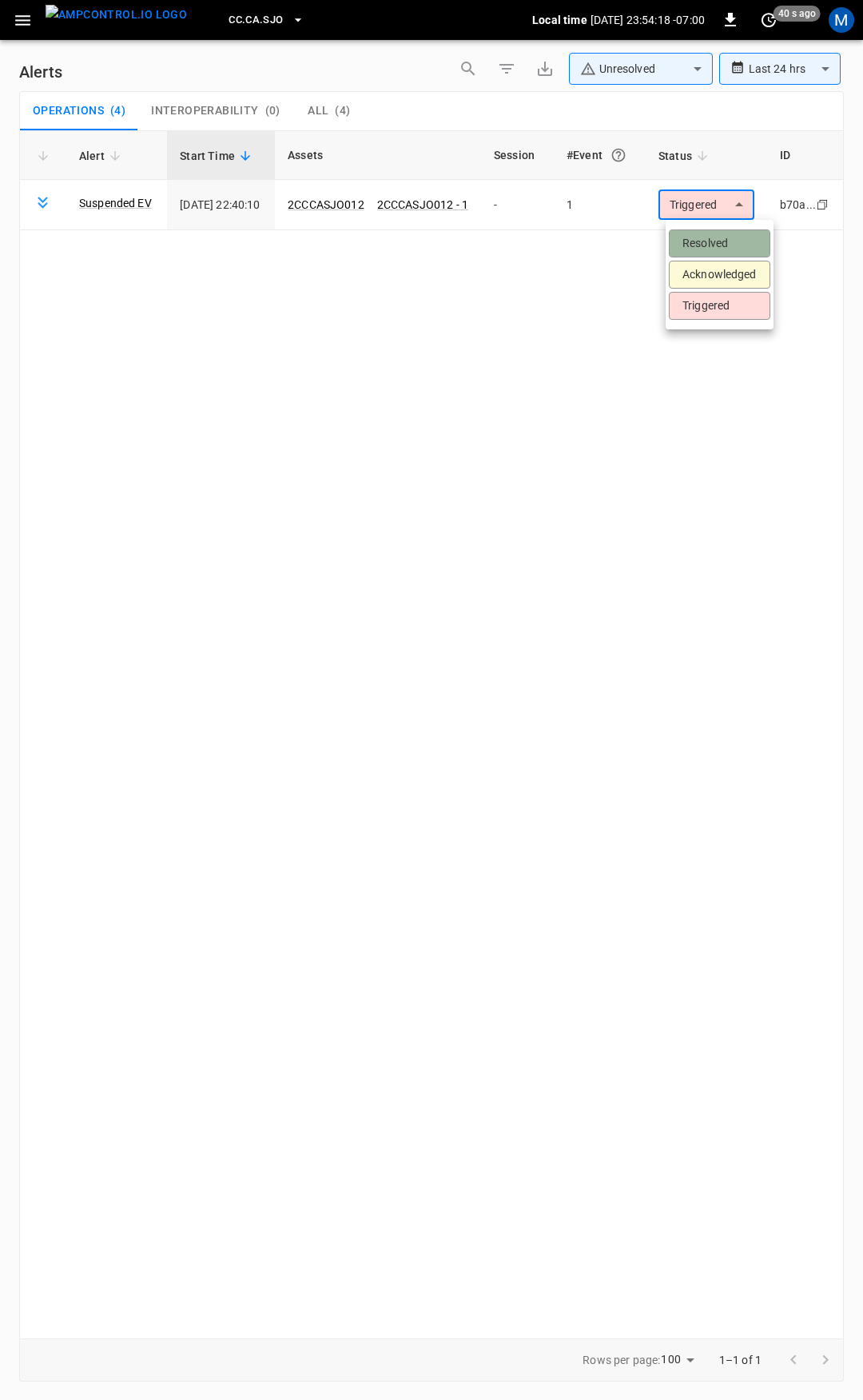
click at [720, 238] on li "Resolved" at bounding box center [720, 243] width 102 height 28
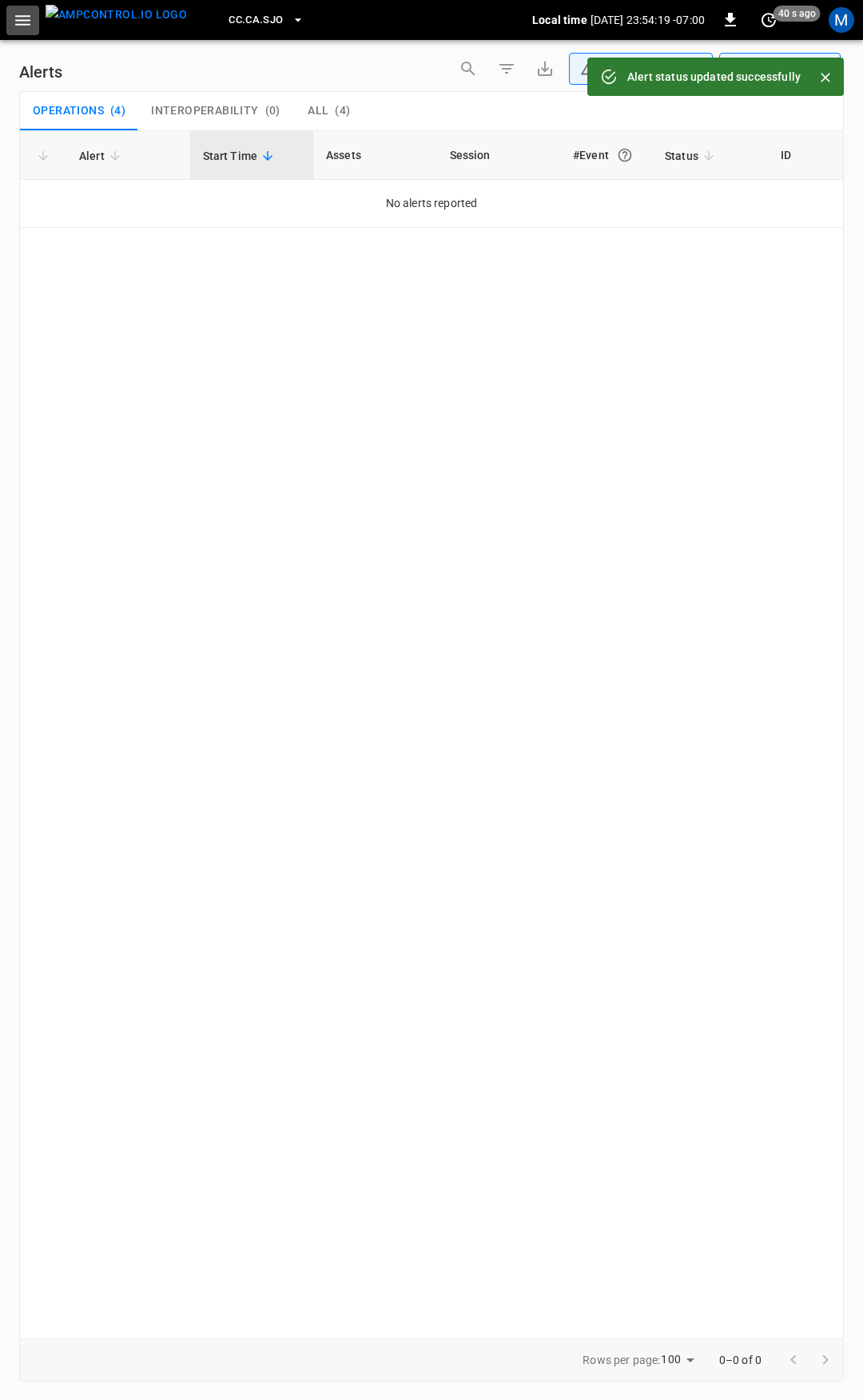
click at [27, 22] on icon "button" at bounding box center [23, 20] width 20 height 20
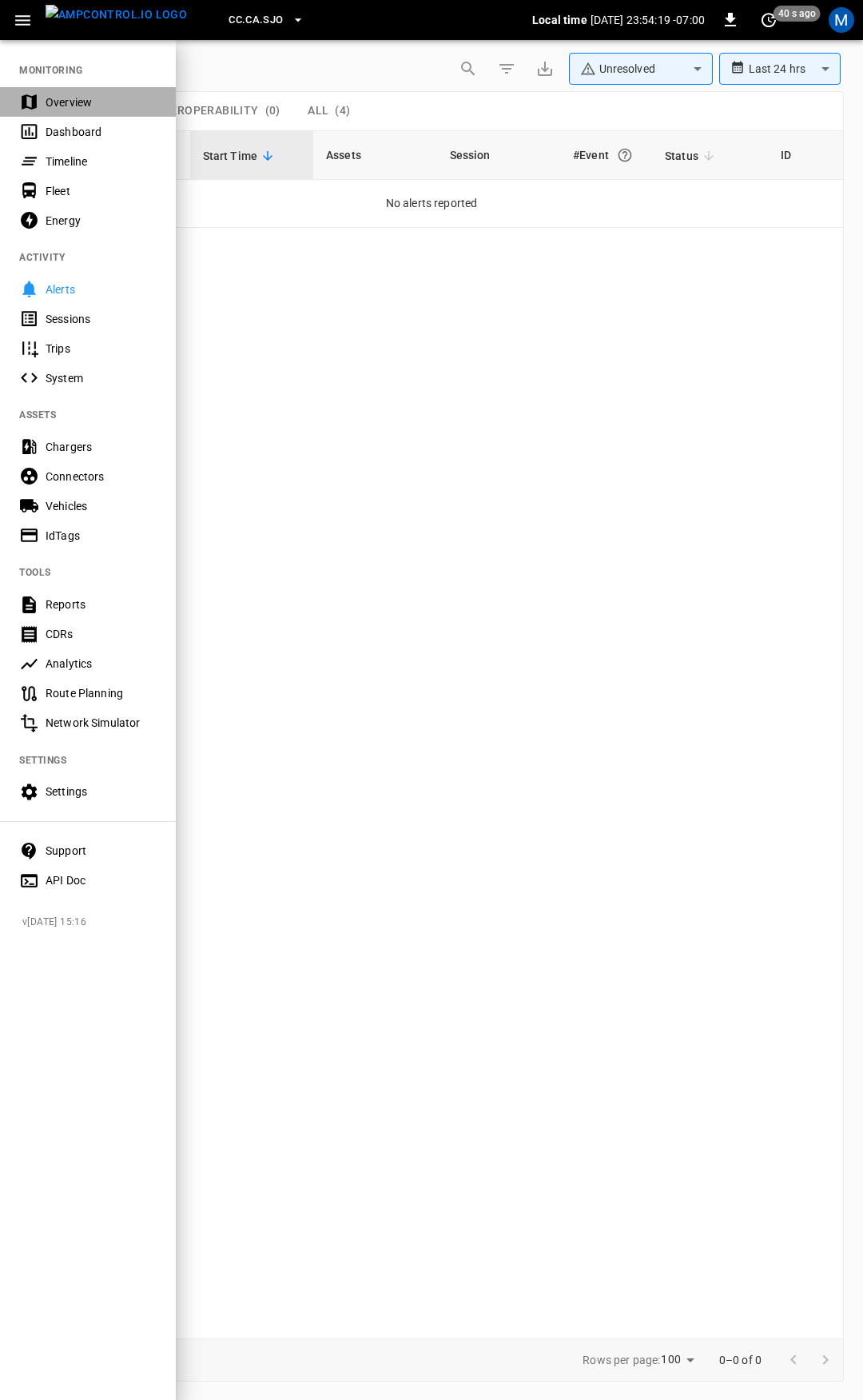
click at [82, 93] on div "Overview" at bounding box center [88, 102] width 176 height 30
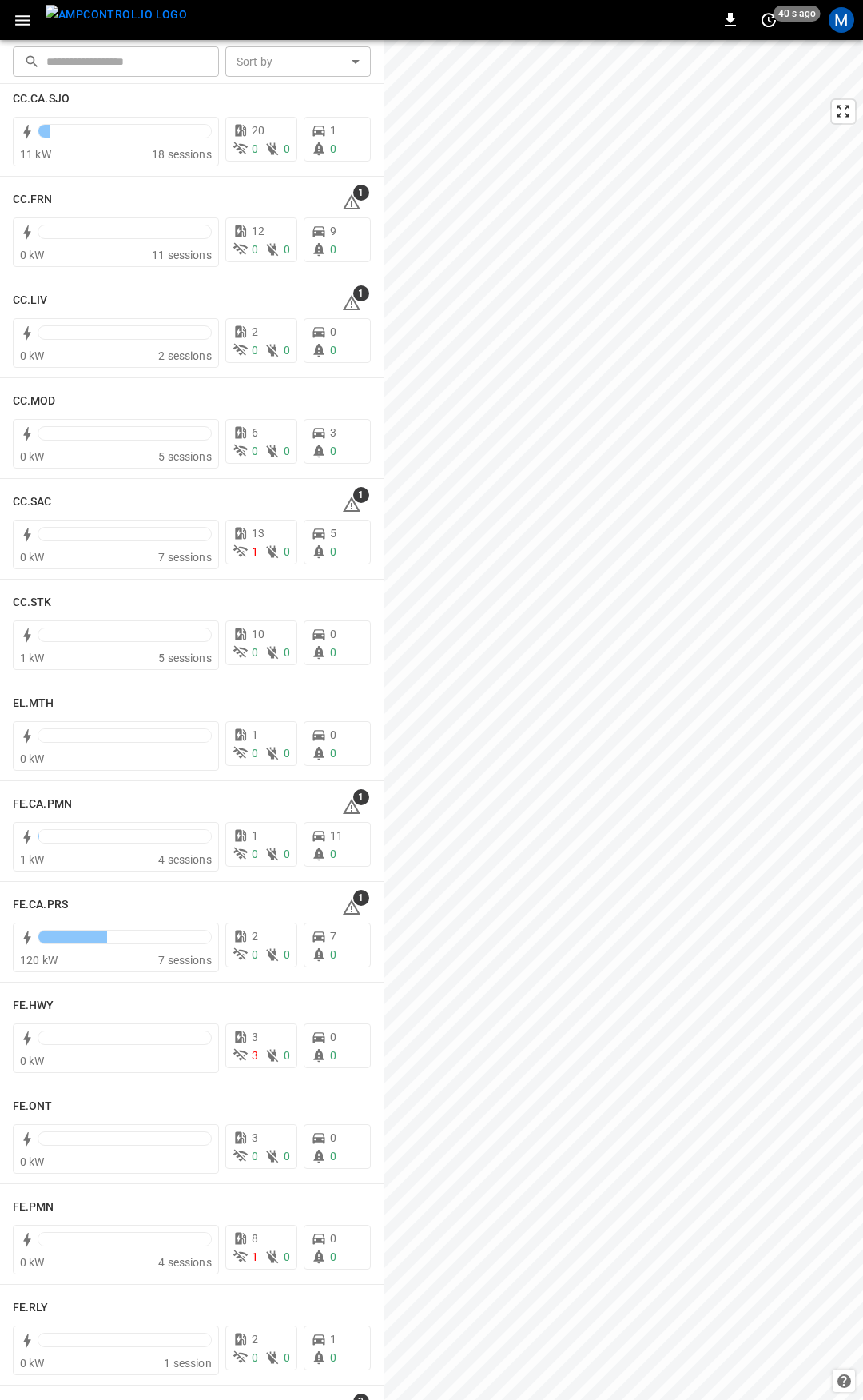
scroll to position [883, 0]
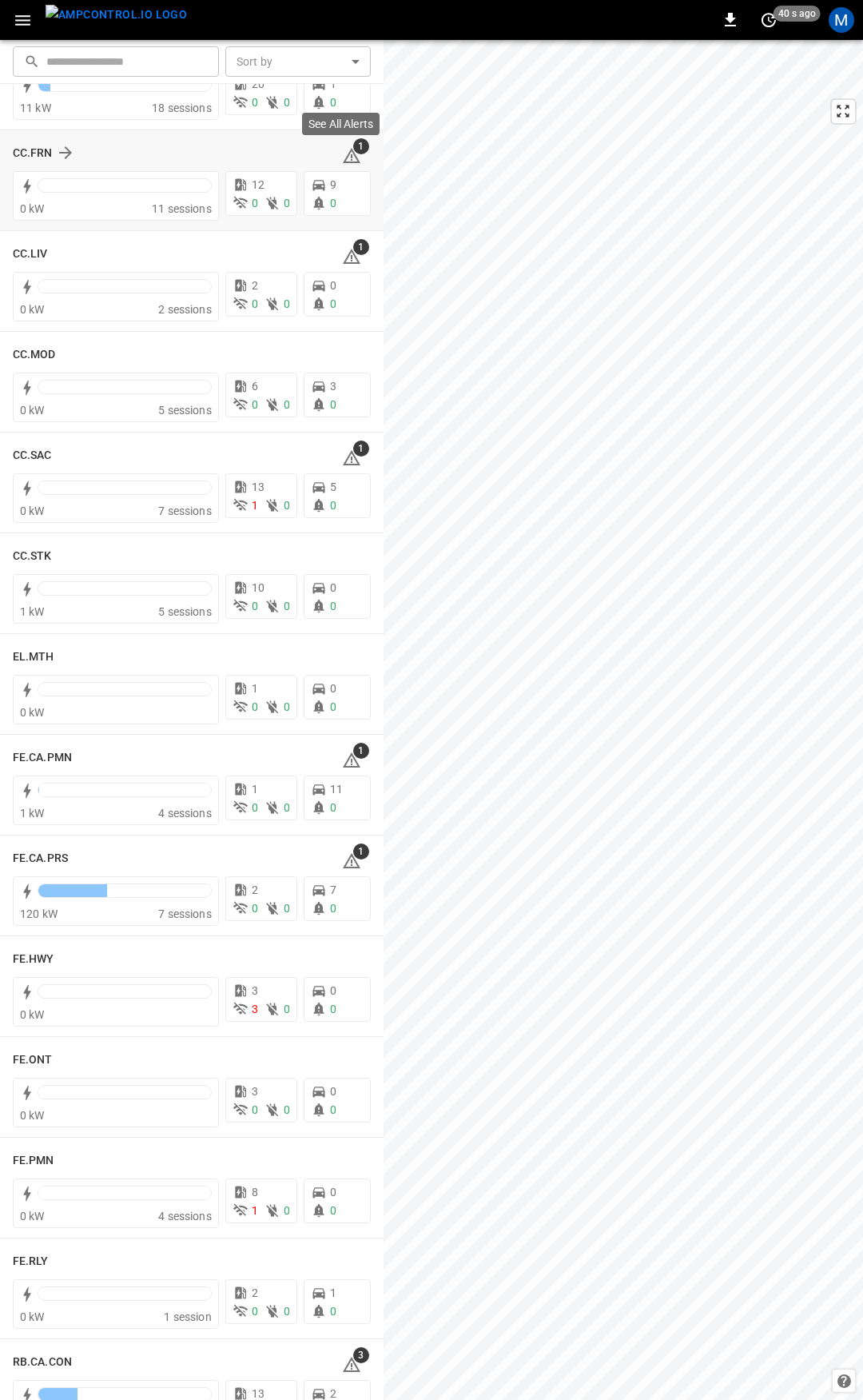
click at [351, 155] on icon at bounding box center [351, 157] width 2 height 6
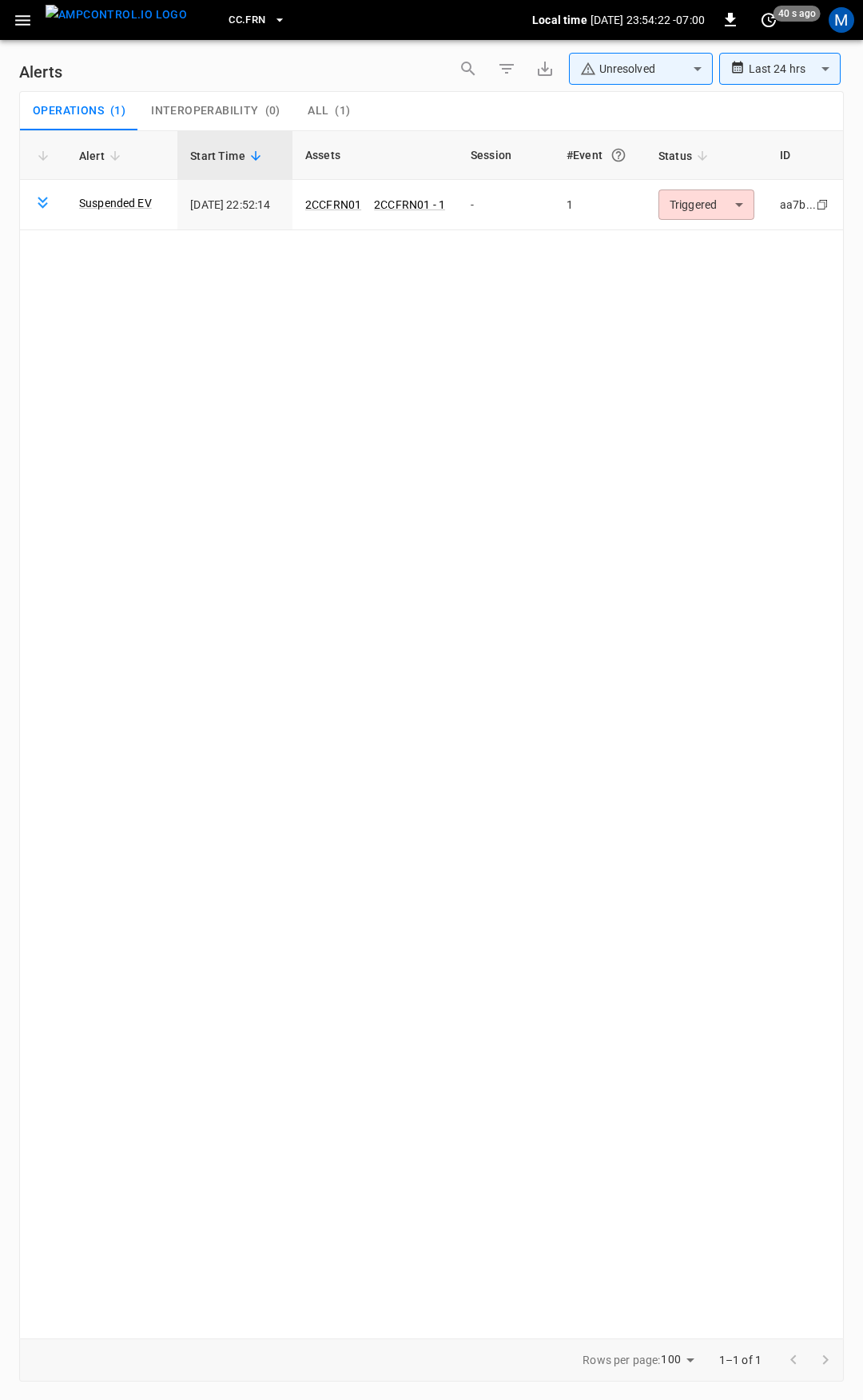
click at [711, 207] on body "**********" at bounding box center [431, 697] width 863 height 1394
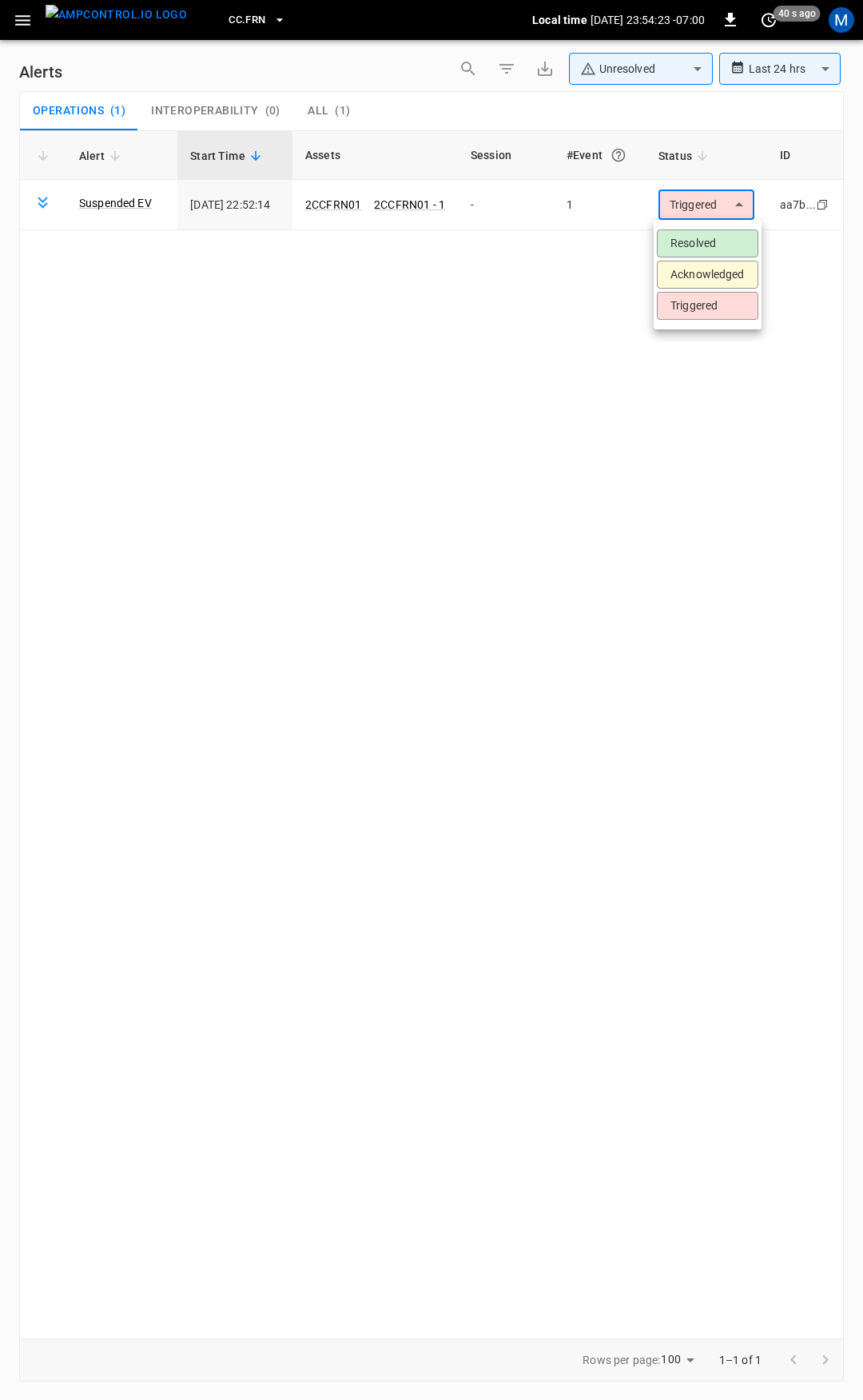
click at [707, 245] on li "Resolved" at bounding box center [707, 243] width 102 height 28
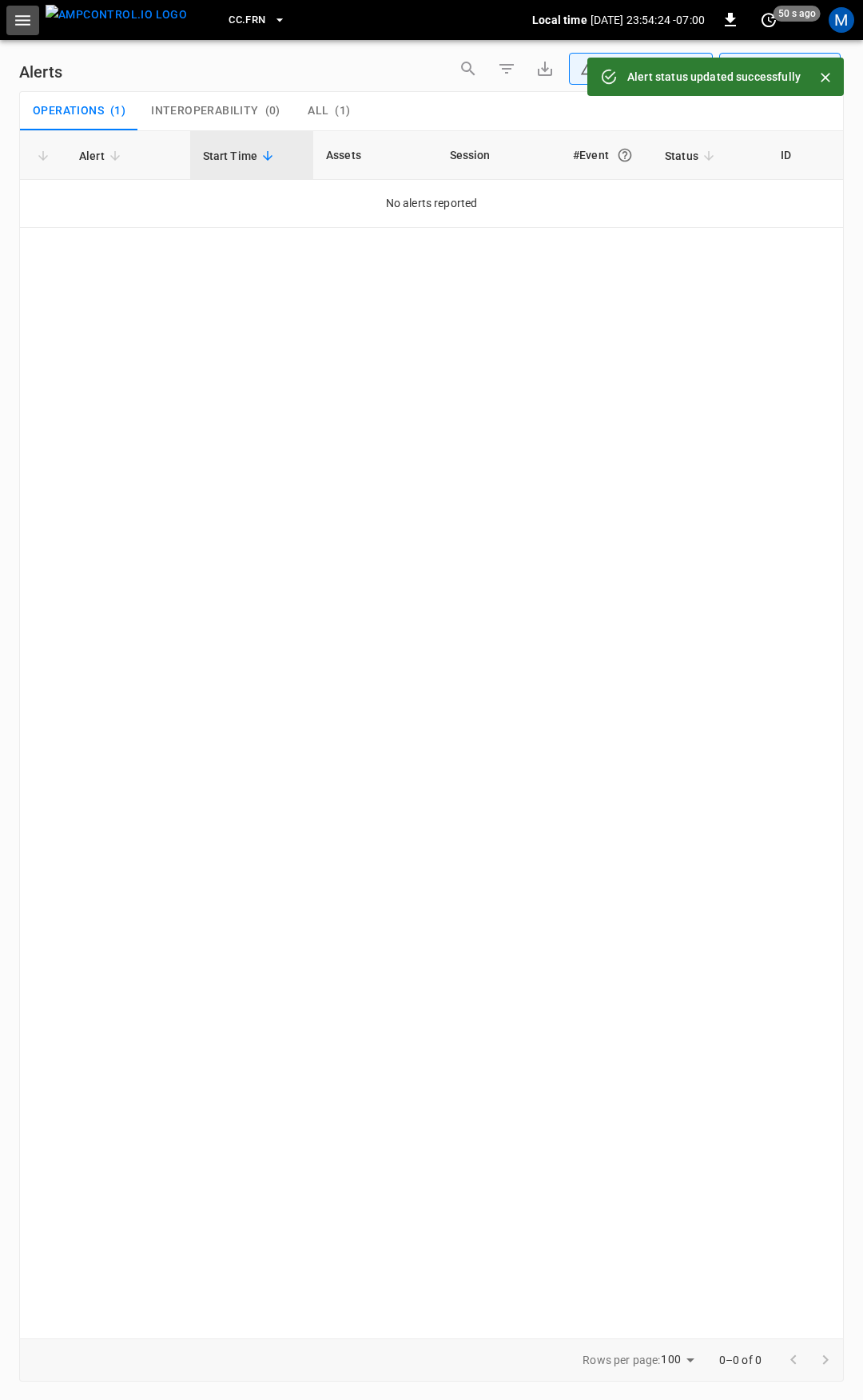
click at [13, 17] on icon "button" at bounding box center [23, 20] width 20 height 20
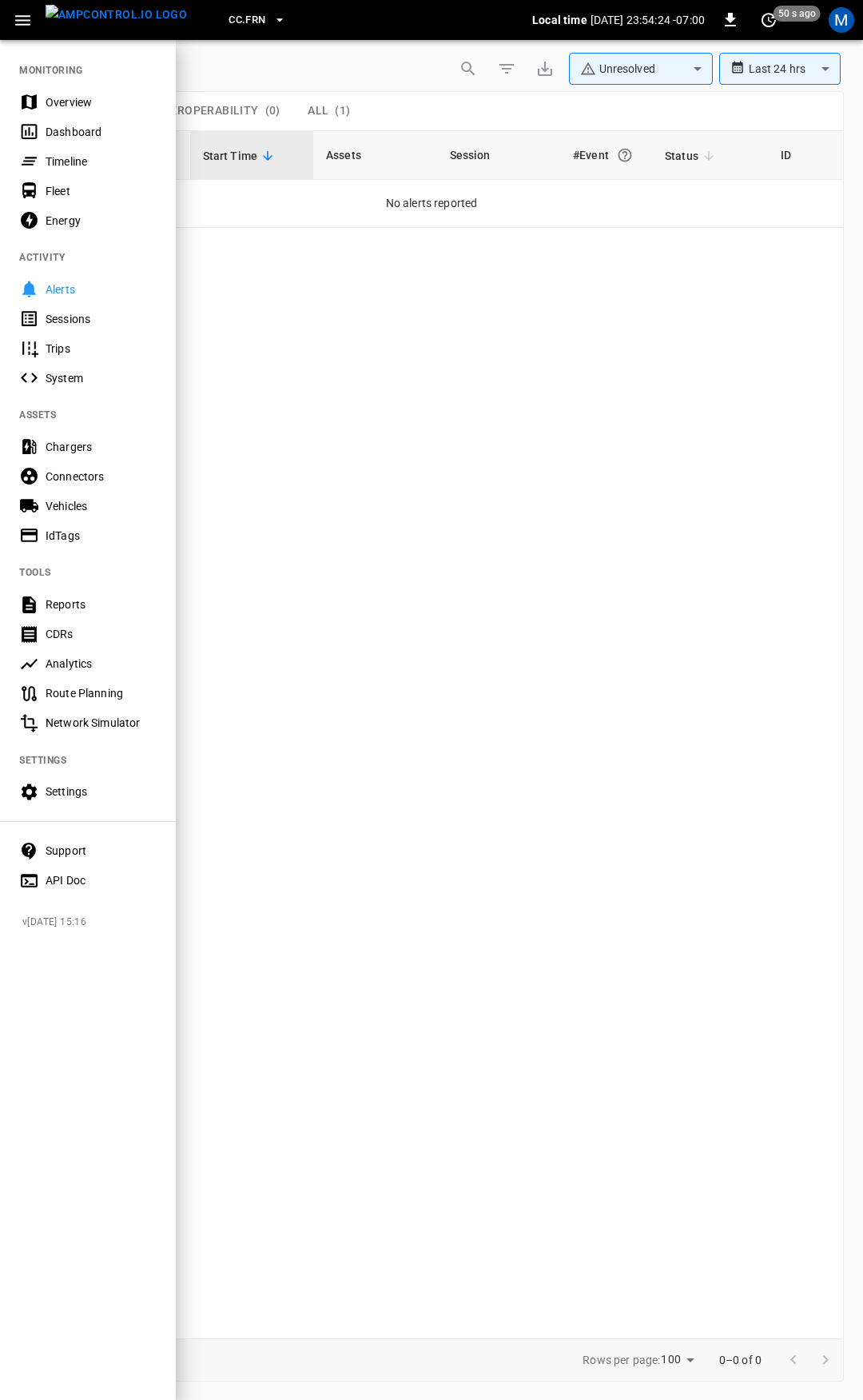
click at [89, 96] on div "Overview" at bounding box center [102, 102] width 111 height 16
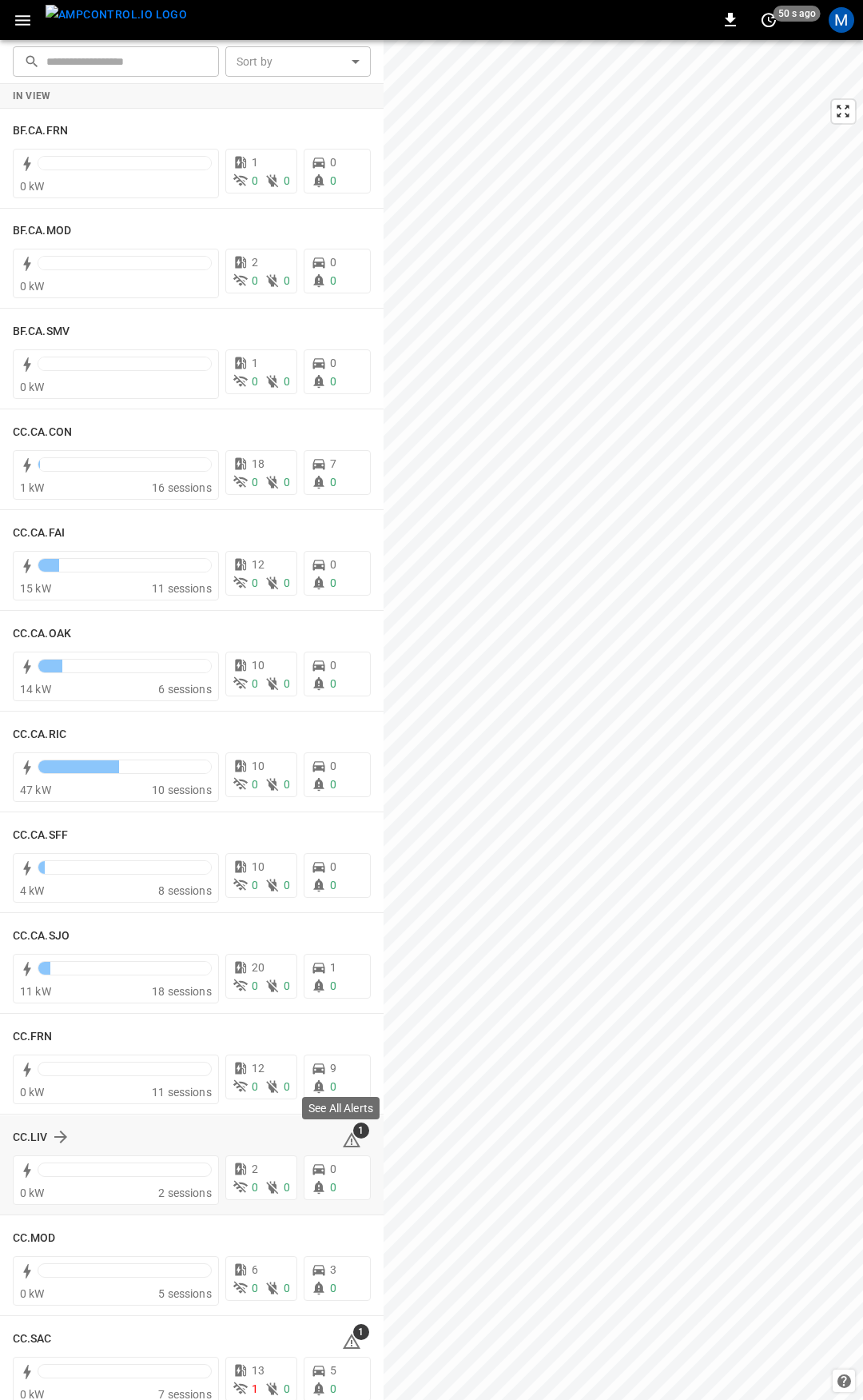
click at [346, 1148] on icon at bounding box center [351, 1140] width 19 height 19
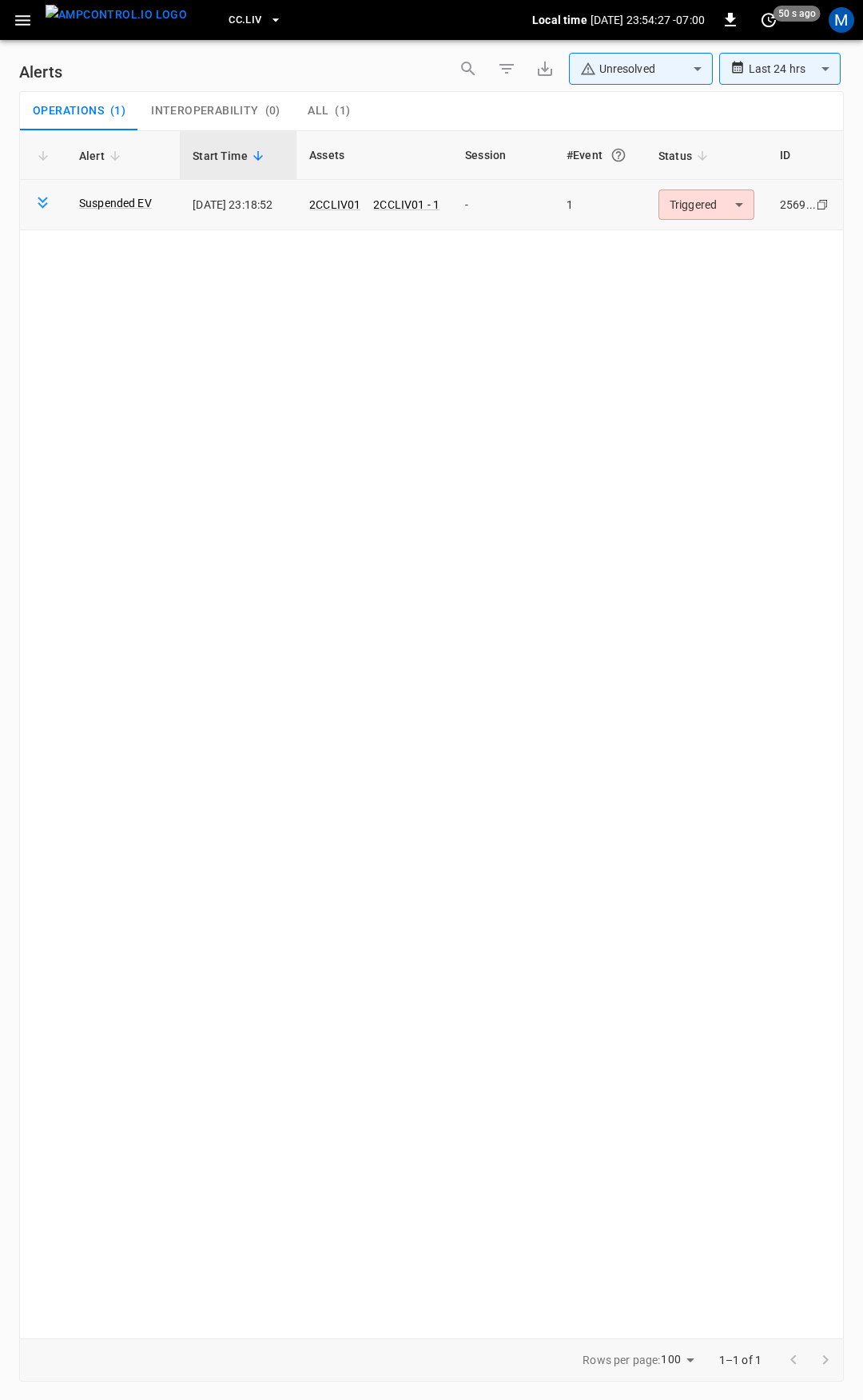
click at [711, 222] on td "Triggered ********* ​" at bounding box center [706, 205] width 122 height 50
click at [706, 217] on body "**********" at bounding box center [431, 697] width 863 height 1394
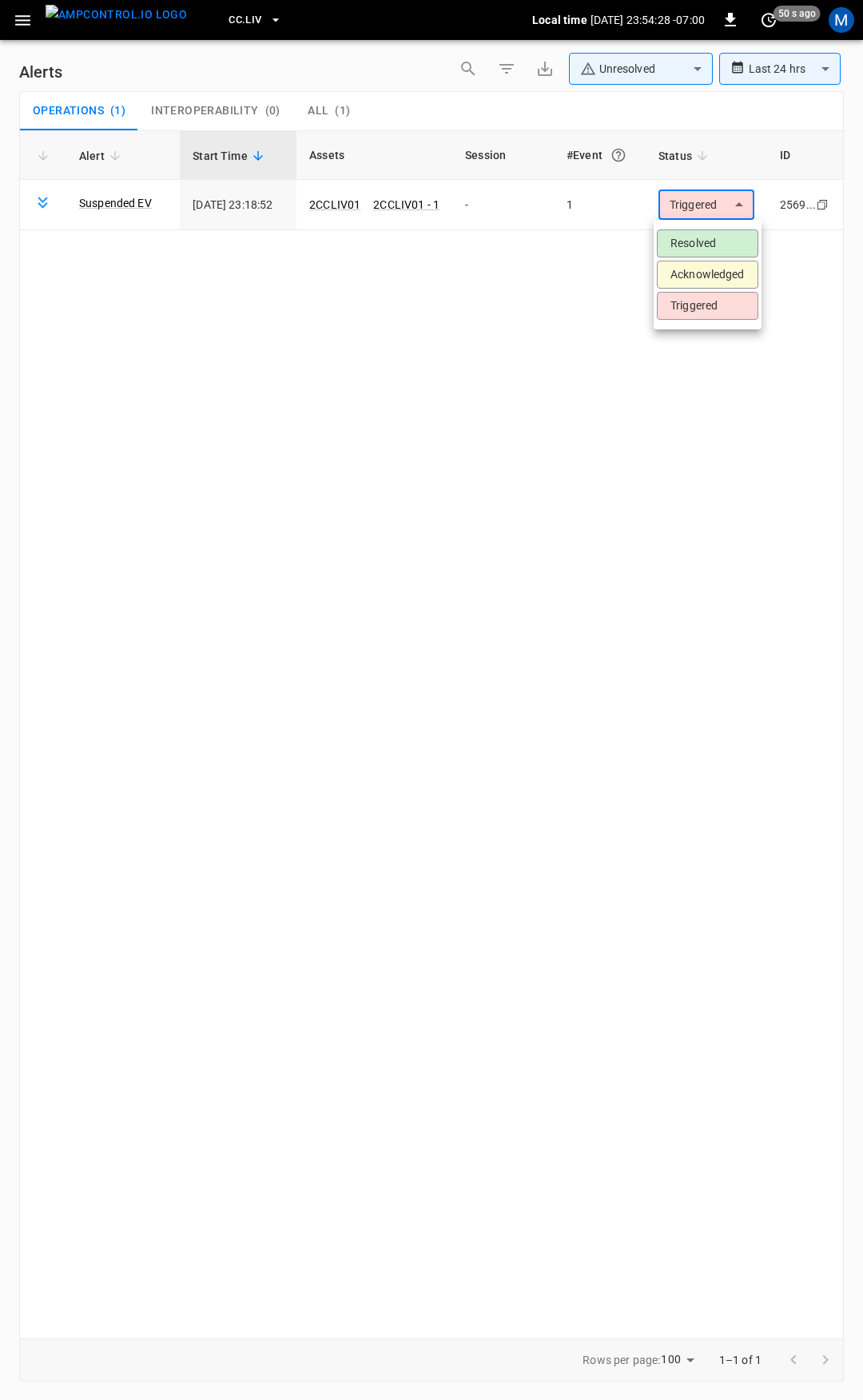
click at [699, 244] on li "Resolved" at bounding box center [707, 243] width 102 height 28
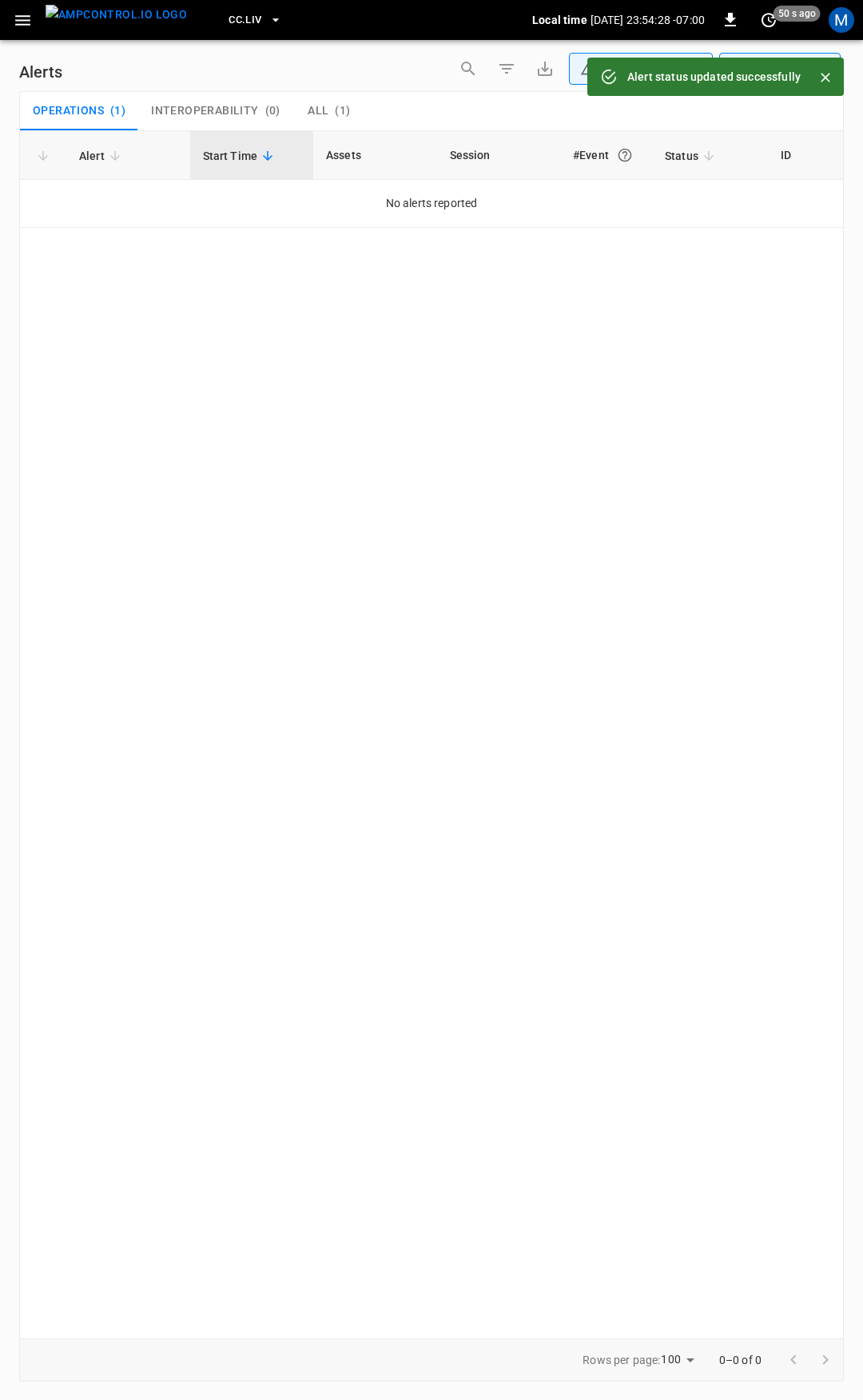
click at [28, 28] on icon "button" at bounding box center [23, 20] width 20 height 20
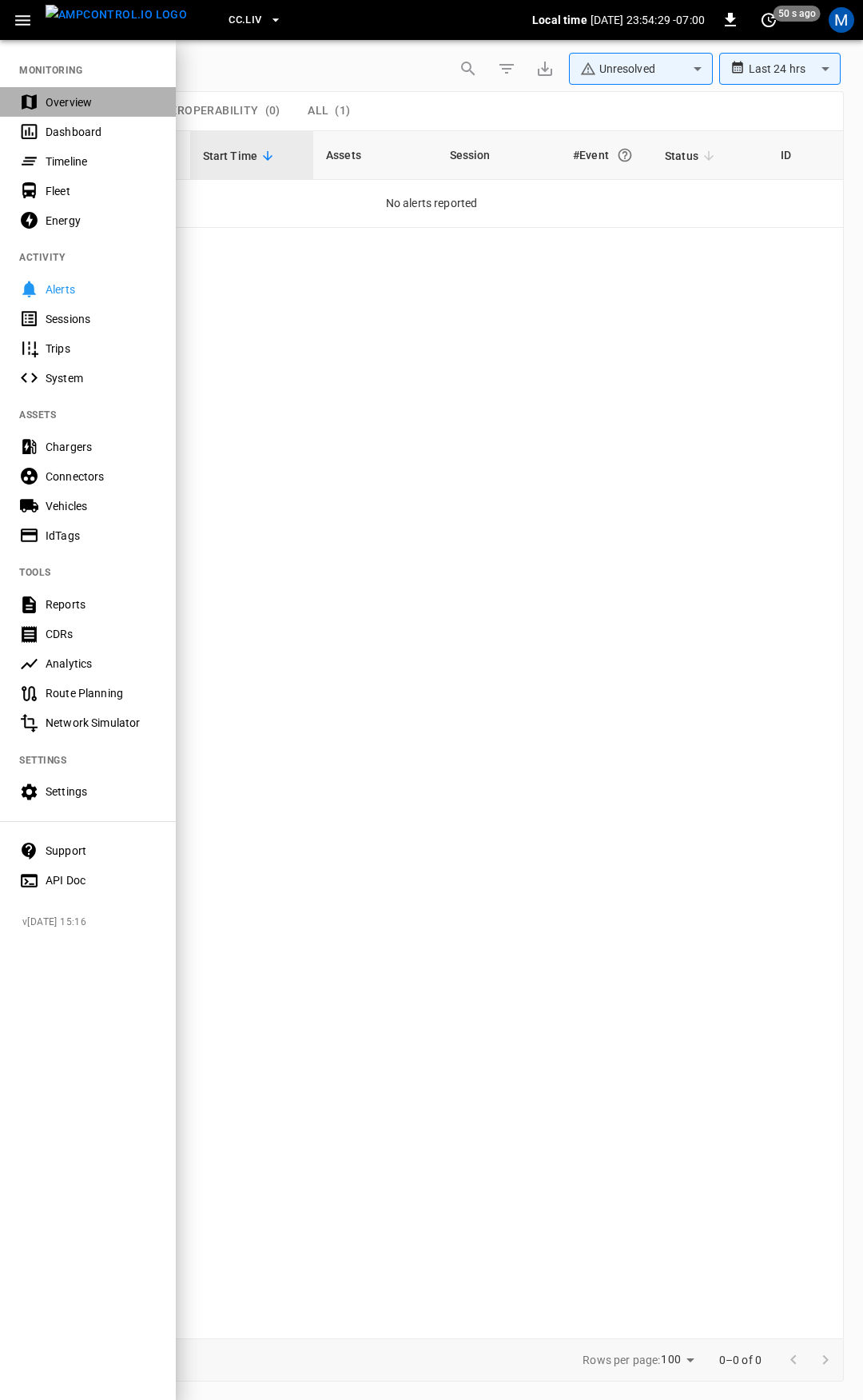
click at [93, 105] on div "Overview" at bounding box center [102, 102] width 111 height 16
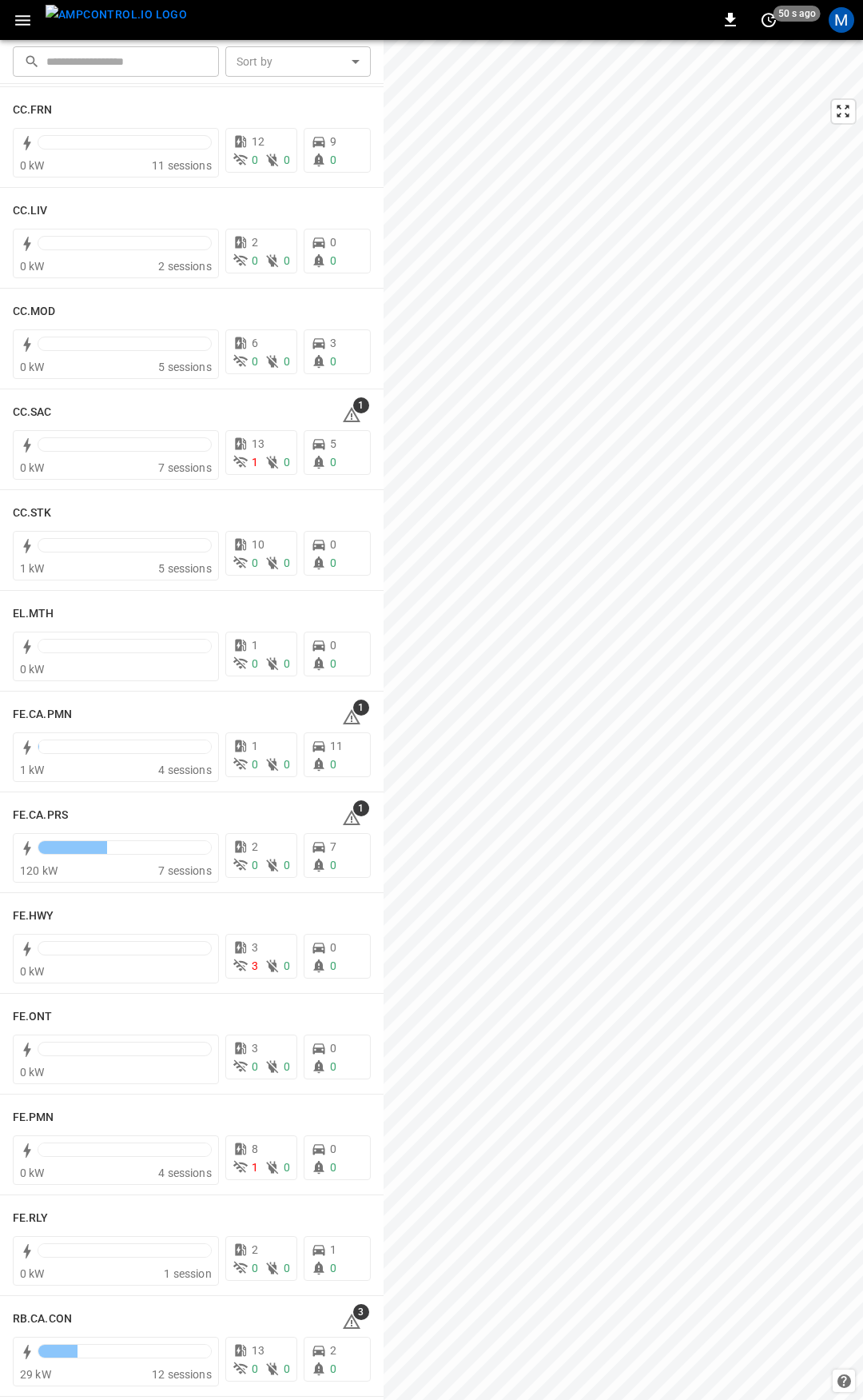
scroll to position [962, 0]
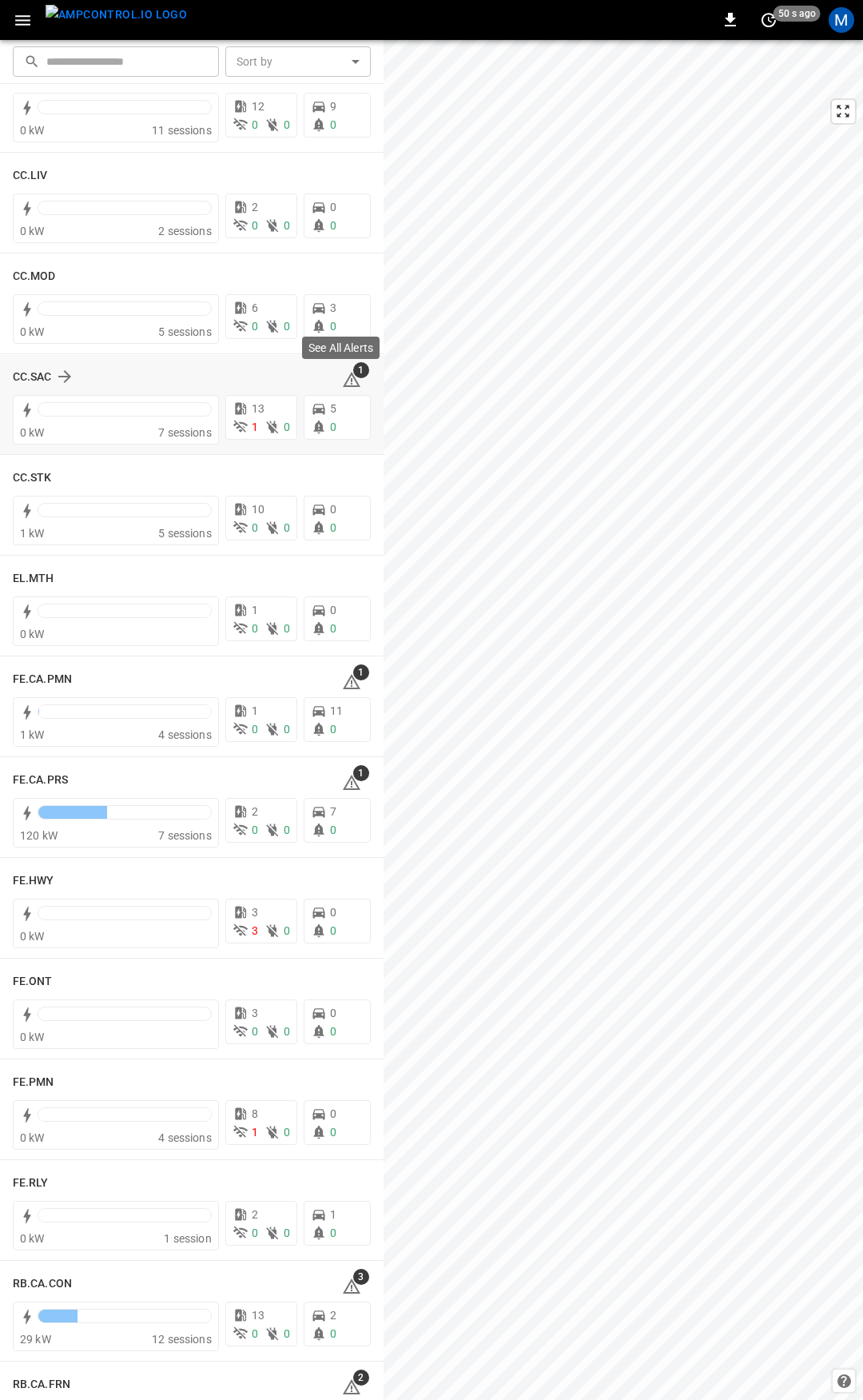
click at [353, 375] on span "1" at bounding box center [361, 370] width 16 height 16
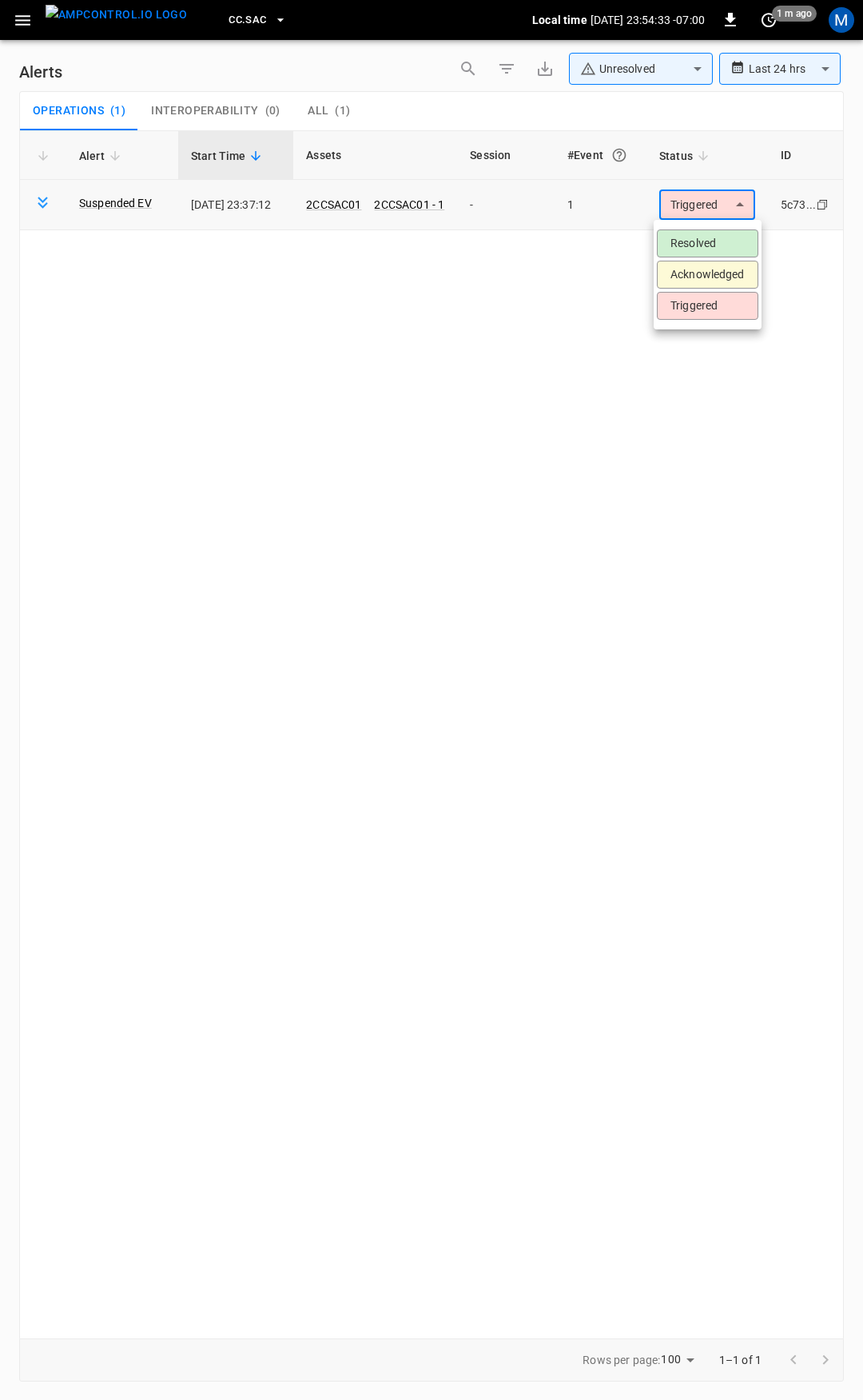
click at [720, 192] on body "**********" at bounding box center [431, 697] width 863 height 1394
click at [716, 242] on li "Resolved" at bounding box center [707, 243] width 102 height 28
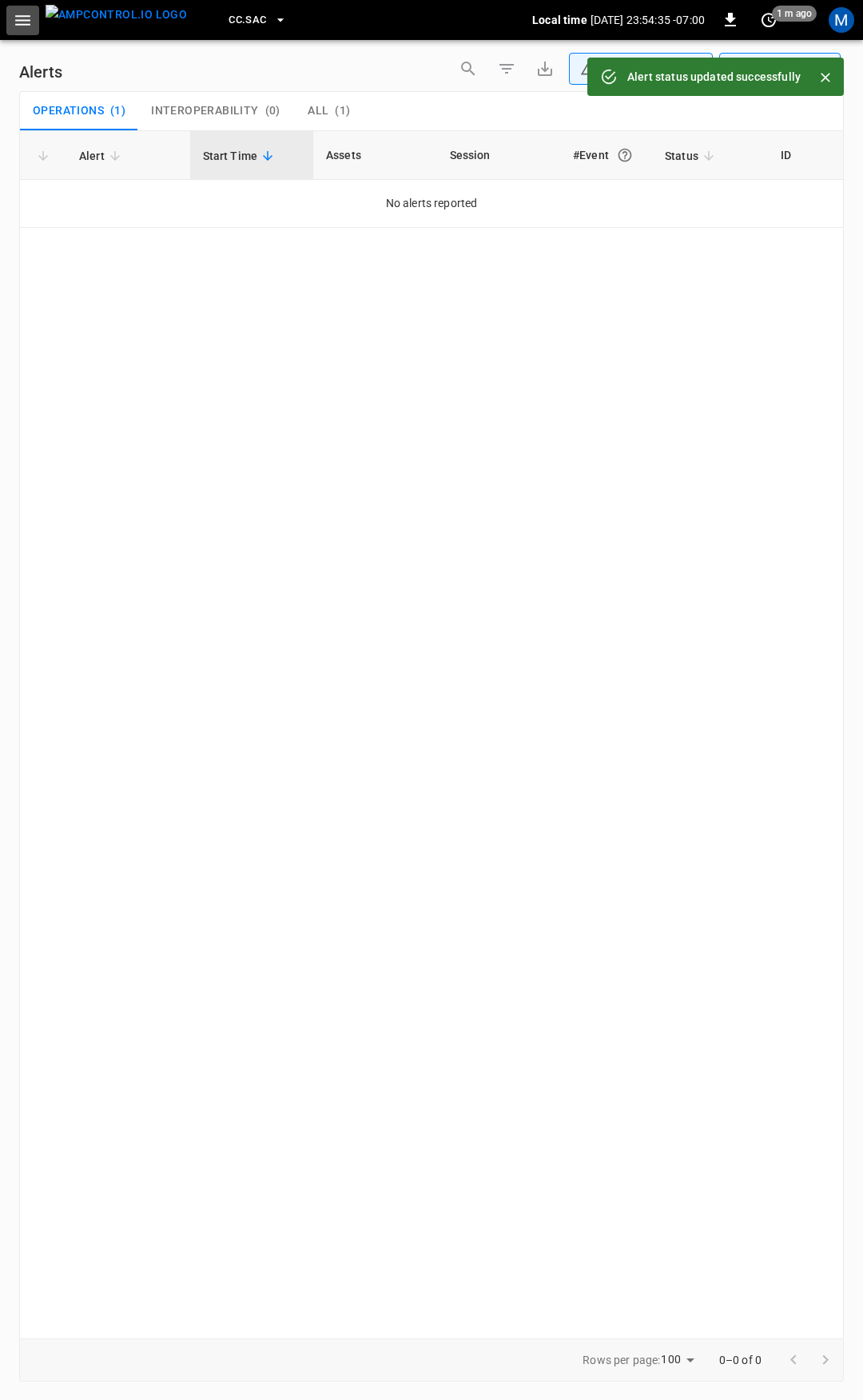
click at [23, 25] on icon "button" at bounding box center [23, 20] width 15 height 10
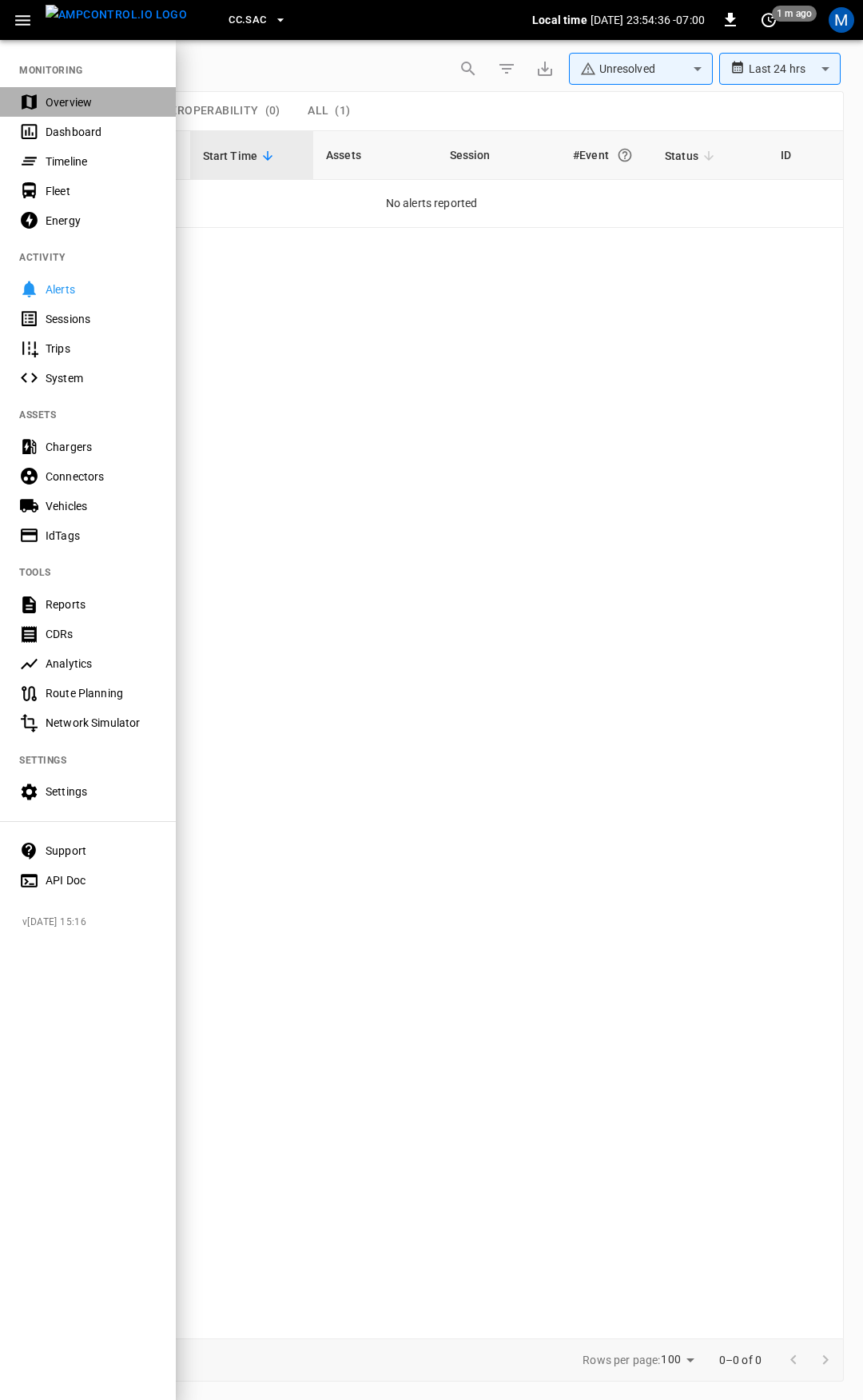
click at [48, 100] on div "Overview" at bounding box center [102, 102] width 111 height 16
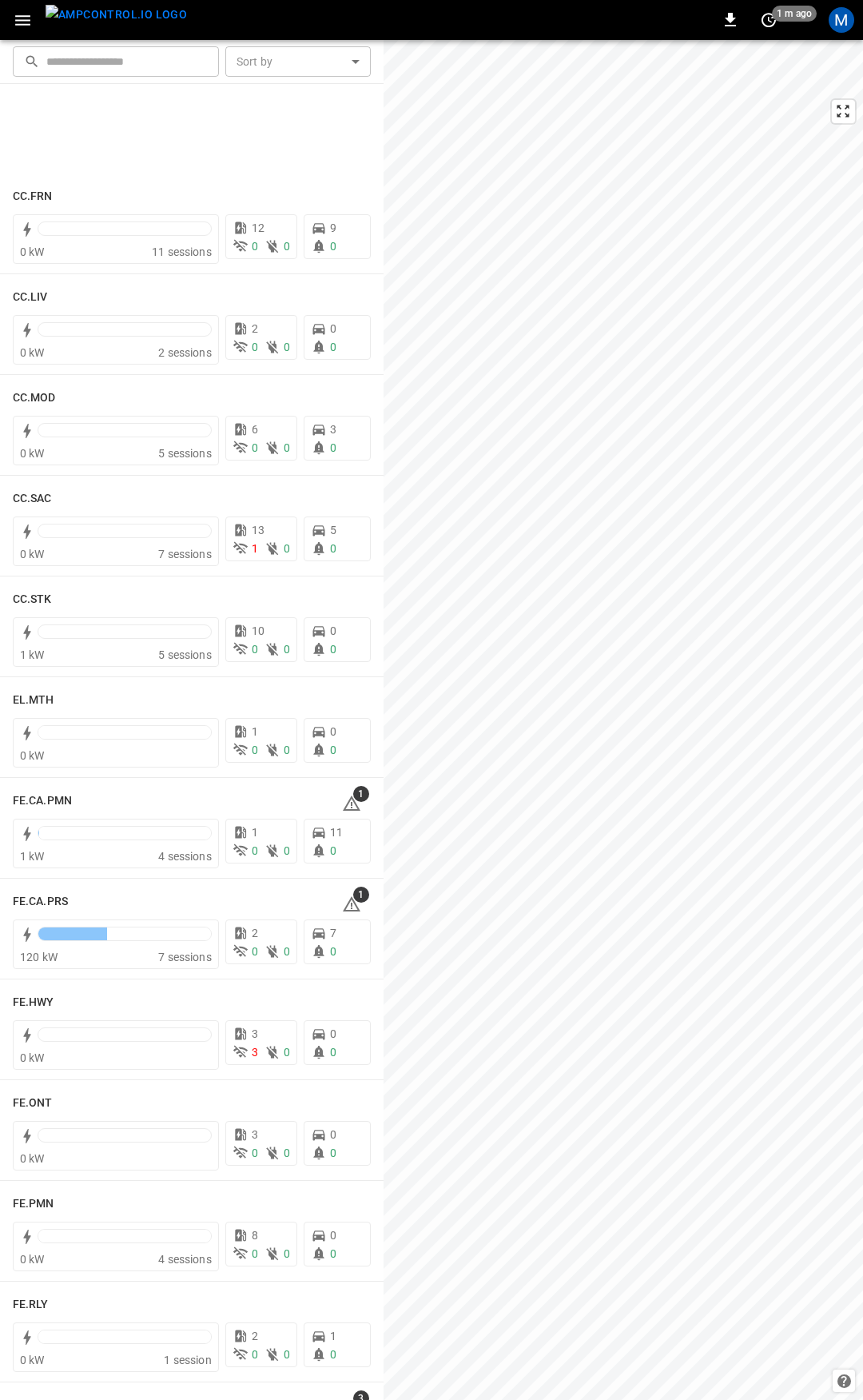
scroll to position [1240, 0]
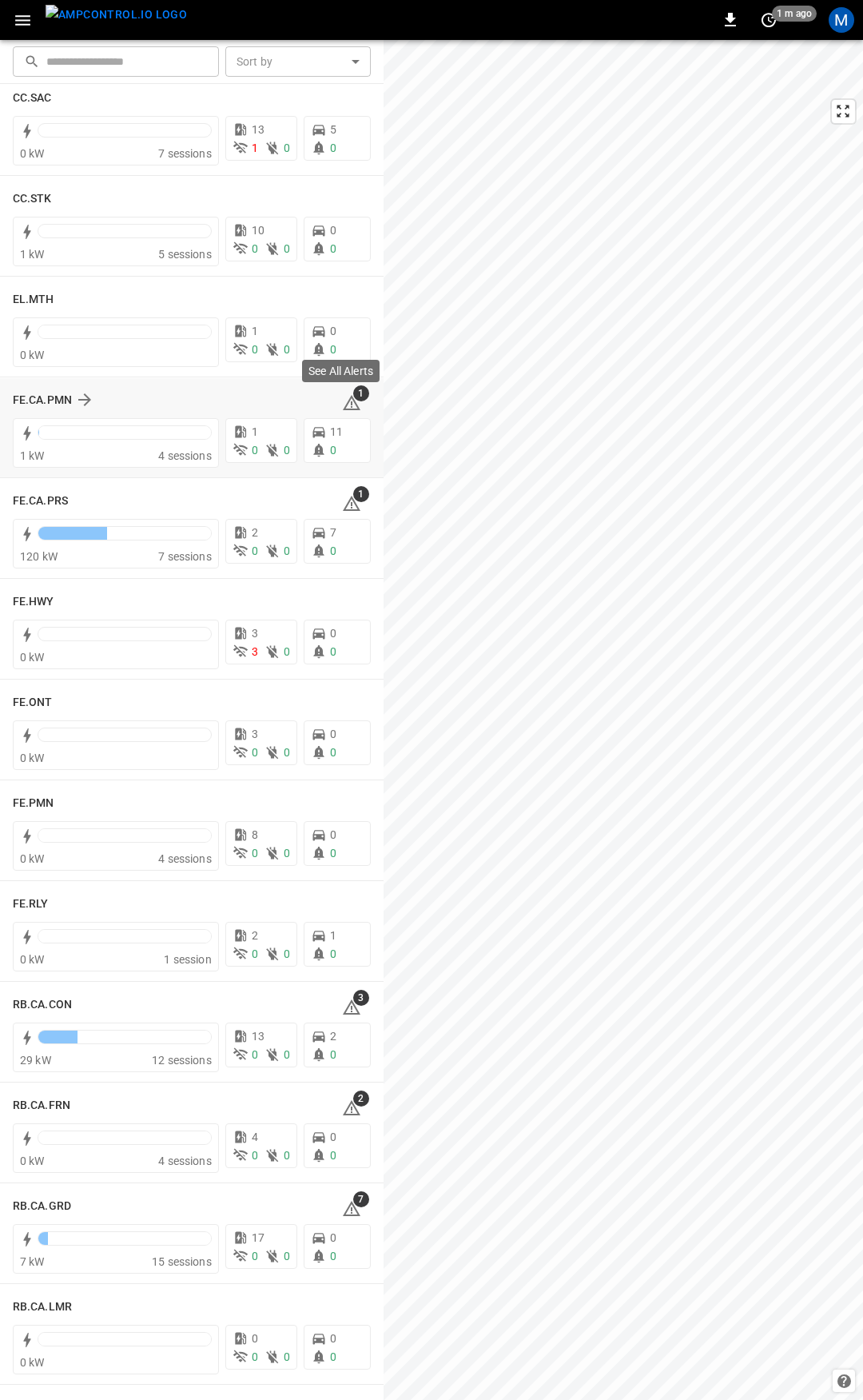
click at [345, 403] on icon at bounding box center [351, 402] width 18 height 15
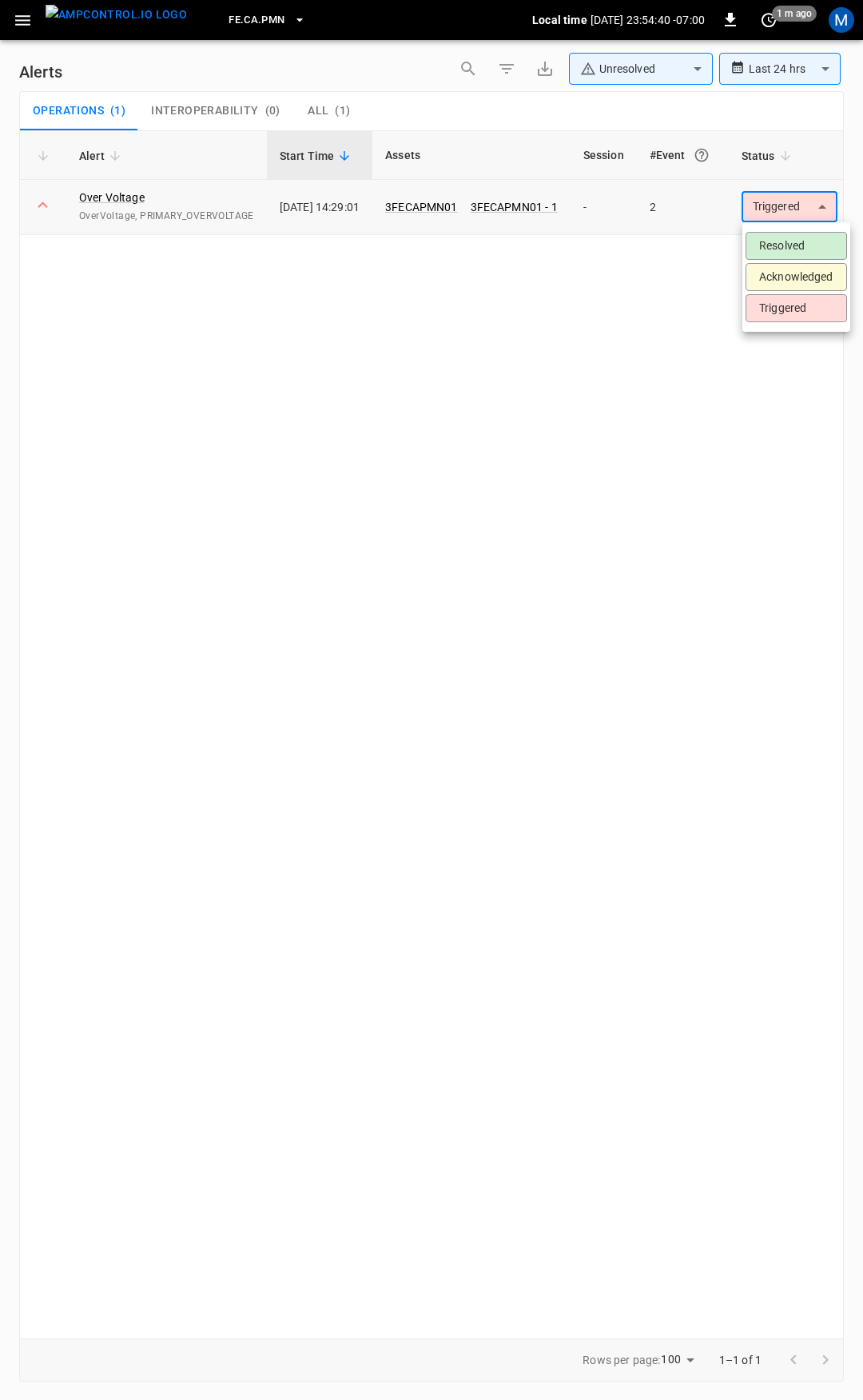
click at [789, 205] on body "**********" at bounding box center [431, 697] width 863 height 1394
click at [786, 240] on li "Resolved" at bounding box center [796, 246] width 102 height 28
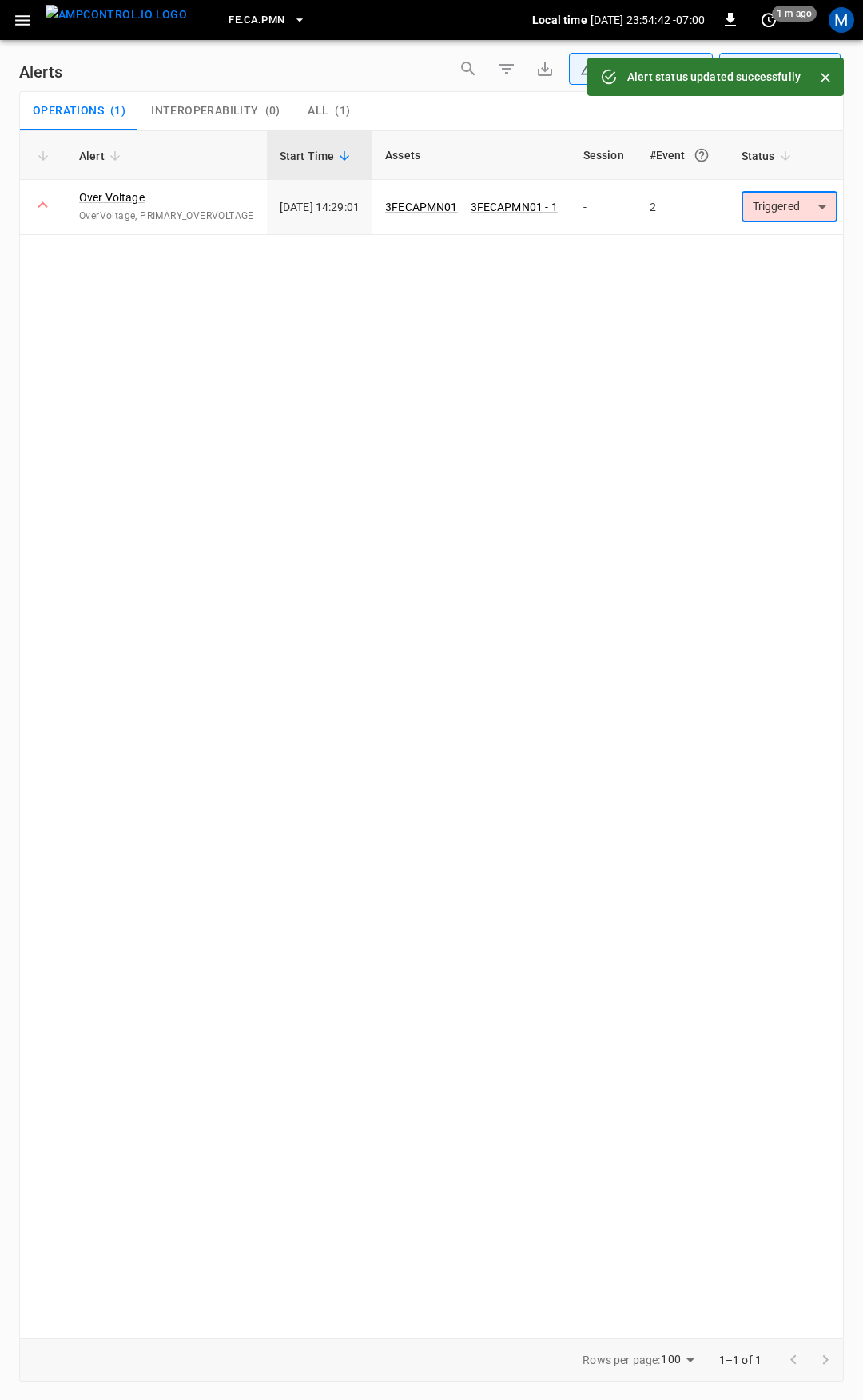
click at [23, 23] on icon "button" at bounding box center [23, 20] width 20 height 20
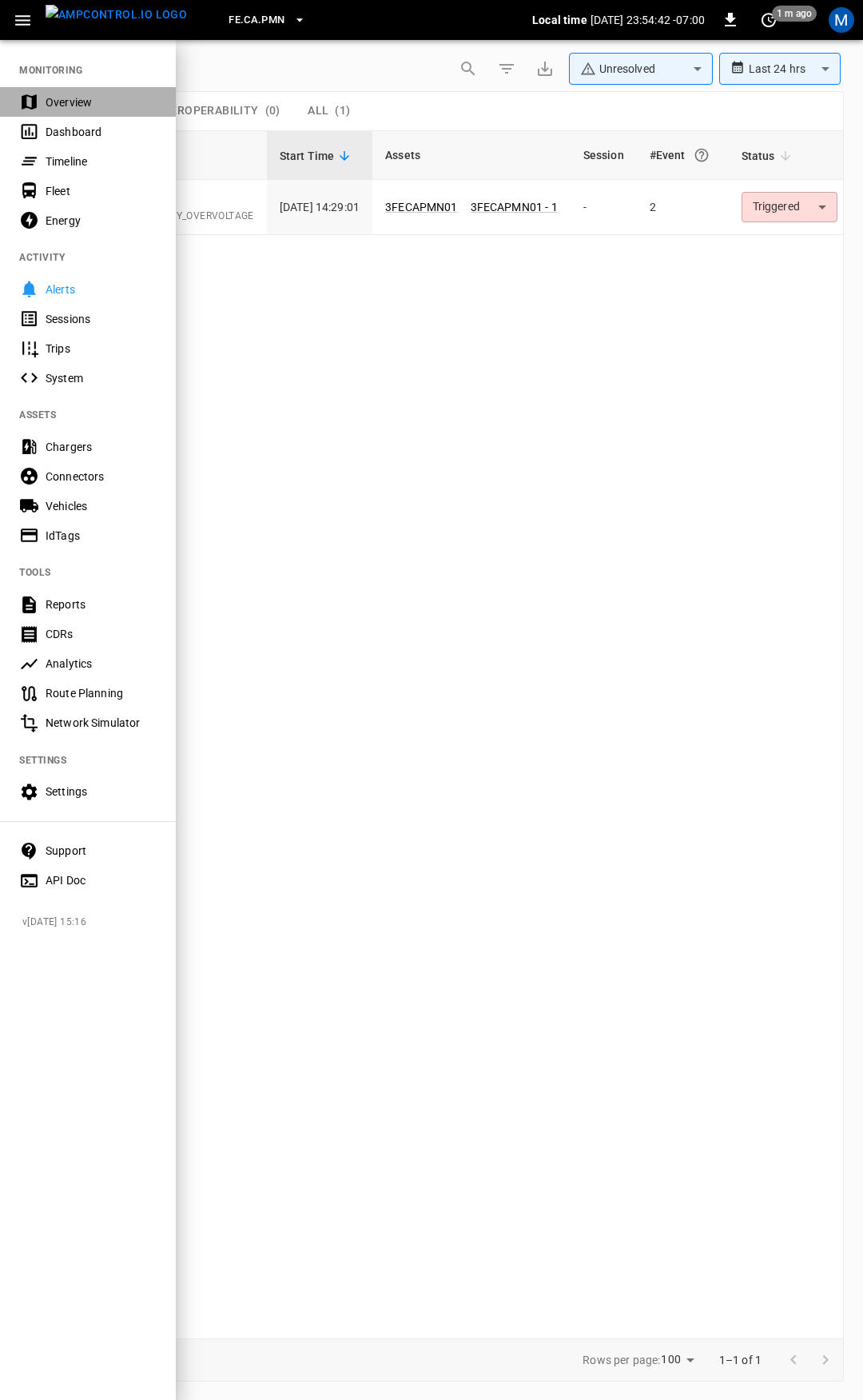
click at [86, 107] on div "Overview" at bounding box center [102, 102] width 111 height 16
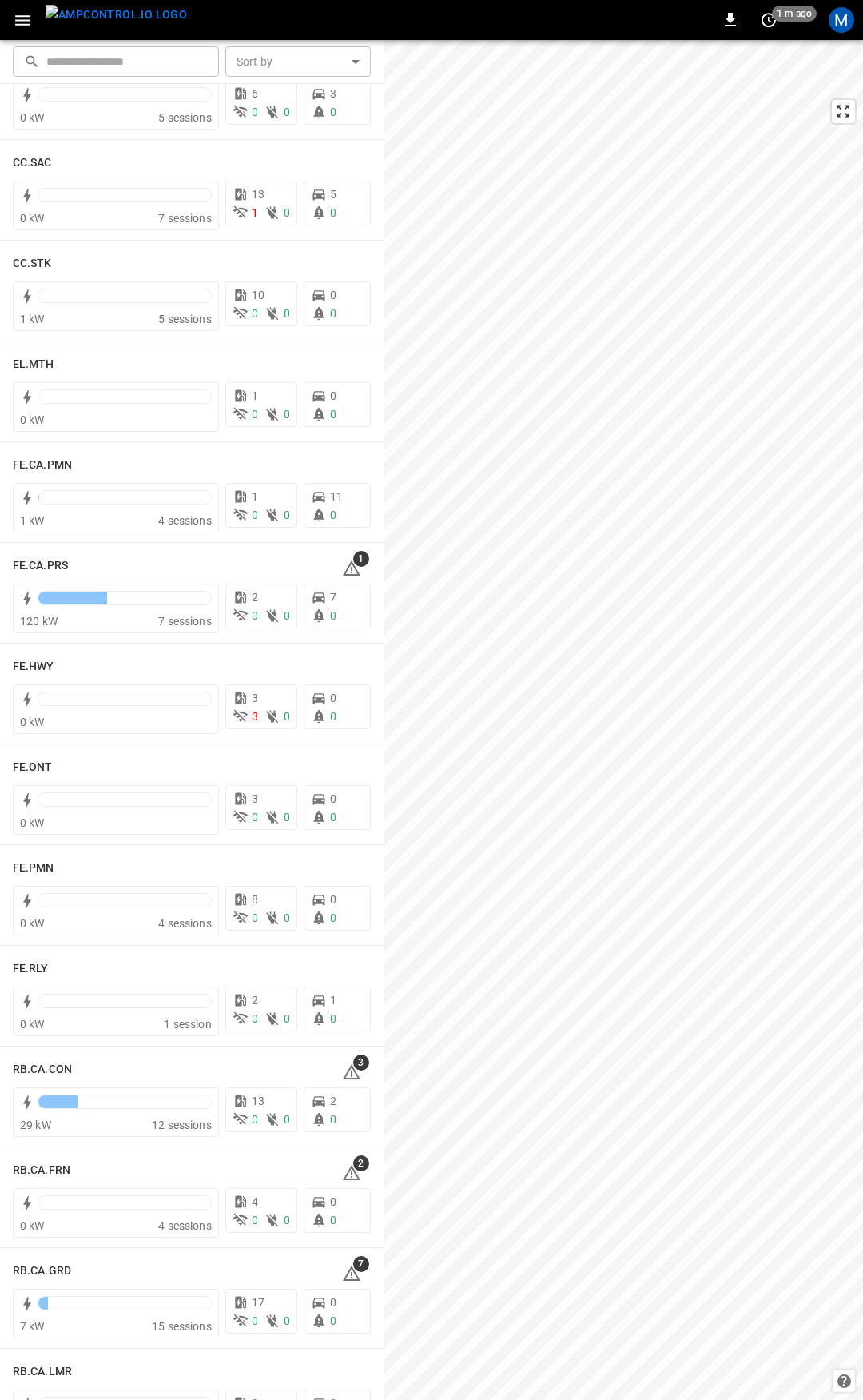
scroll to position [1186, 0]
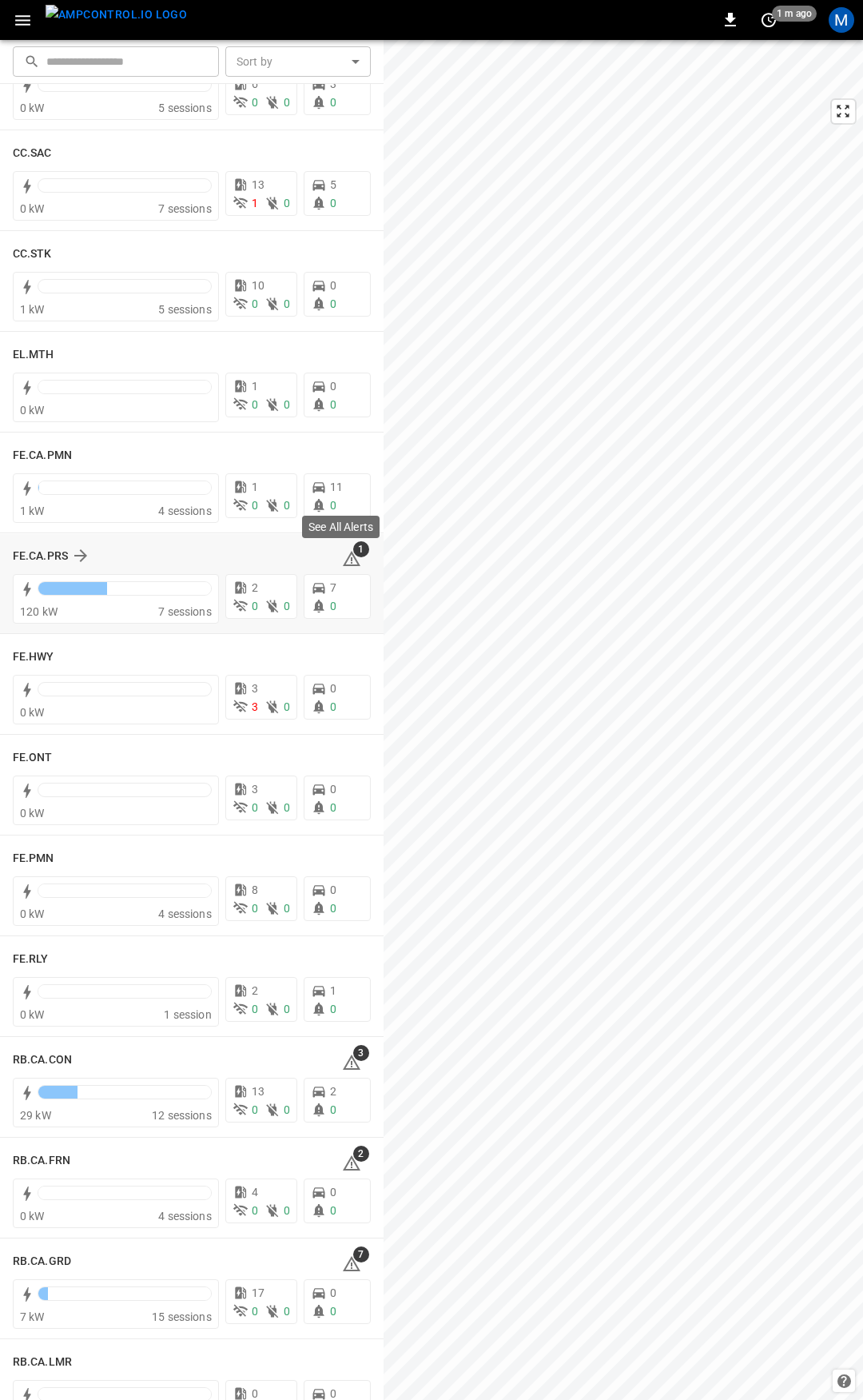
click at [342, 554] on icon at bounding box center [351, 559] width 19 height 19
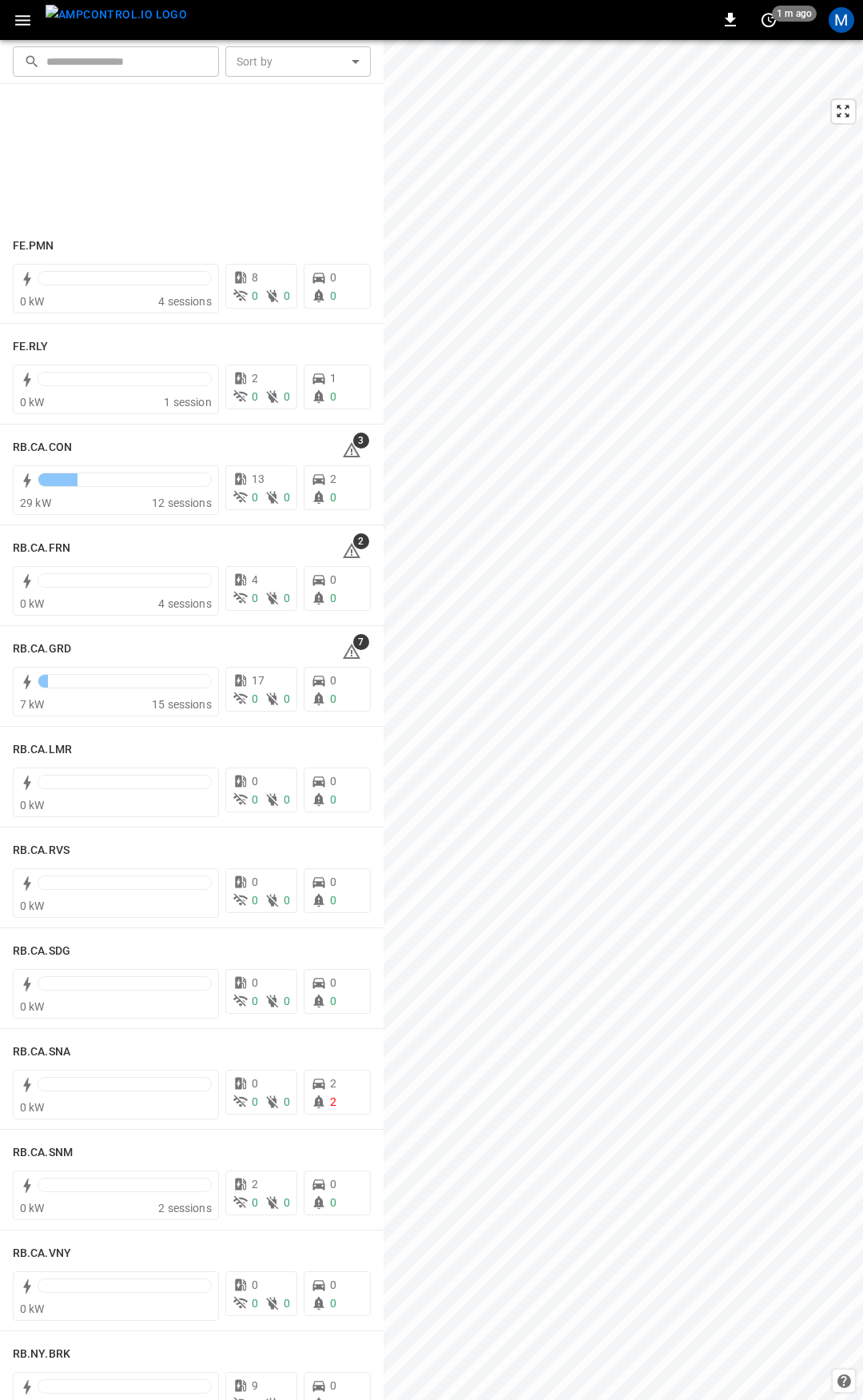
scroll to position [1685, 0]
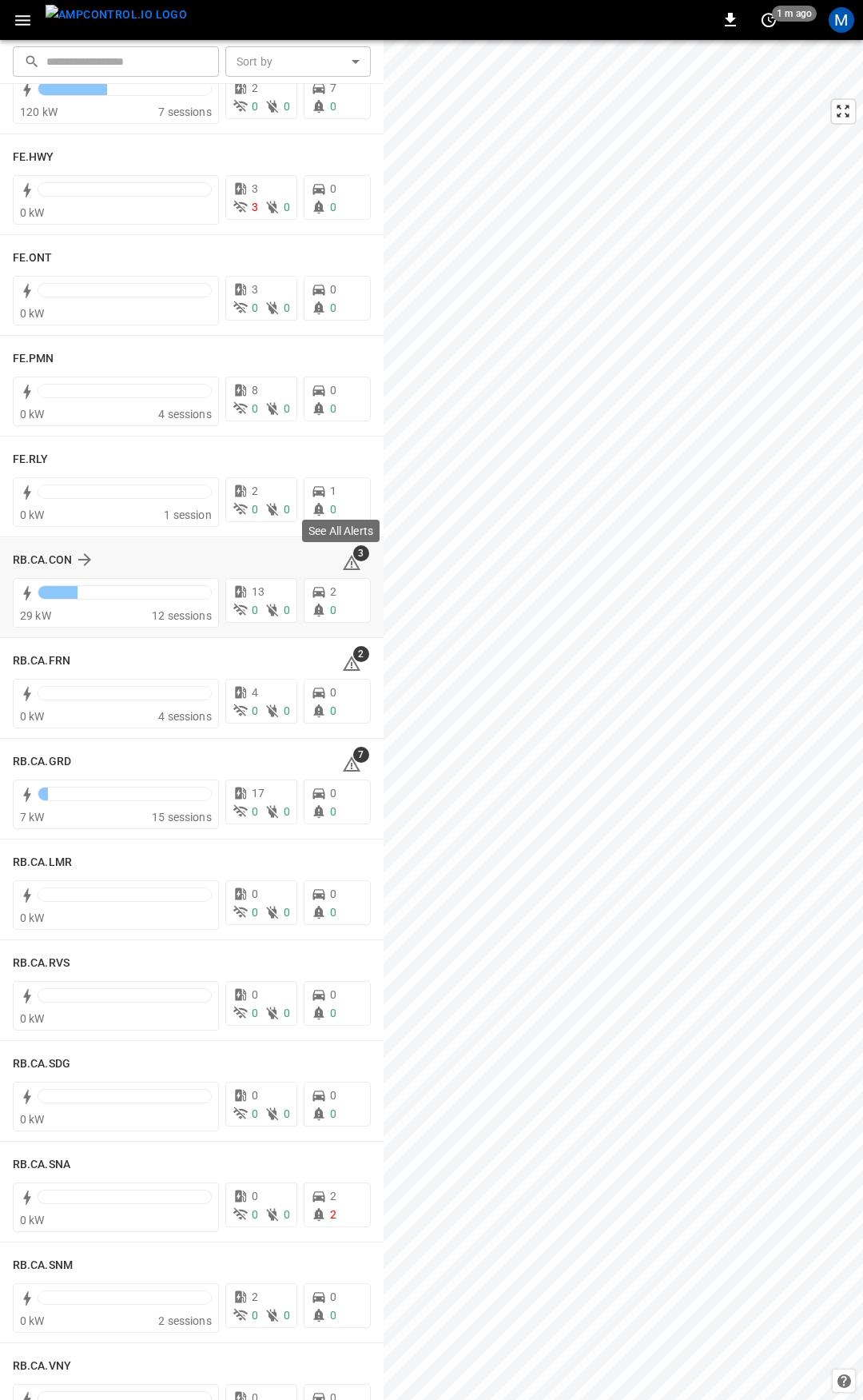
click at [351, 562] on icon at bounding box center [351, 564] width 2 height 6
